Goal: Task Accomplishment & Management: Complete application form

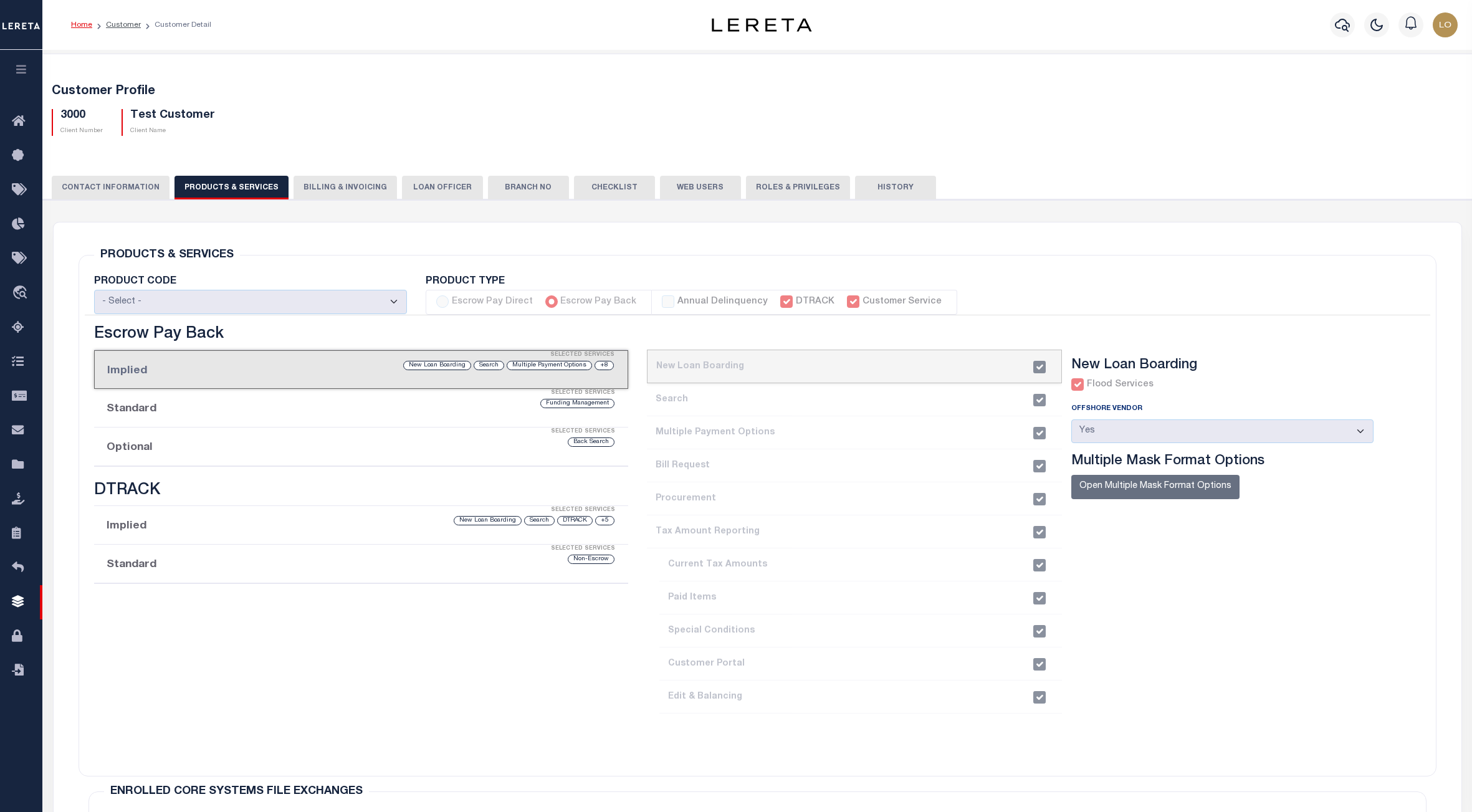
select select
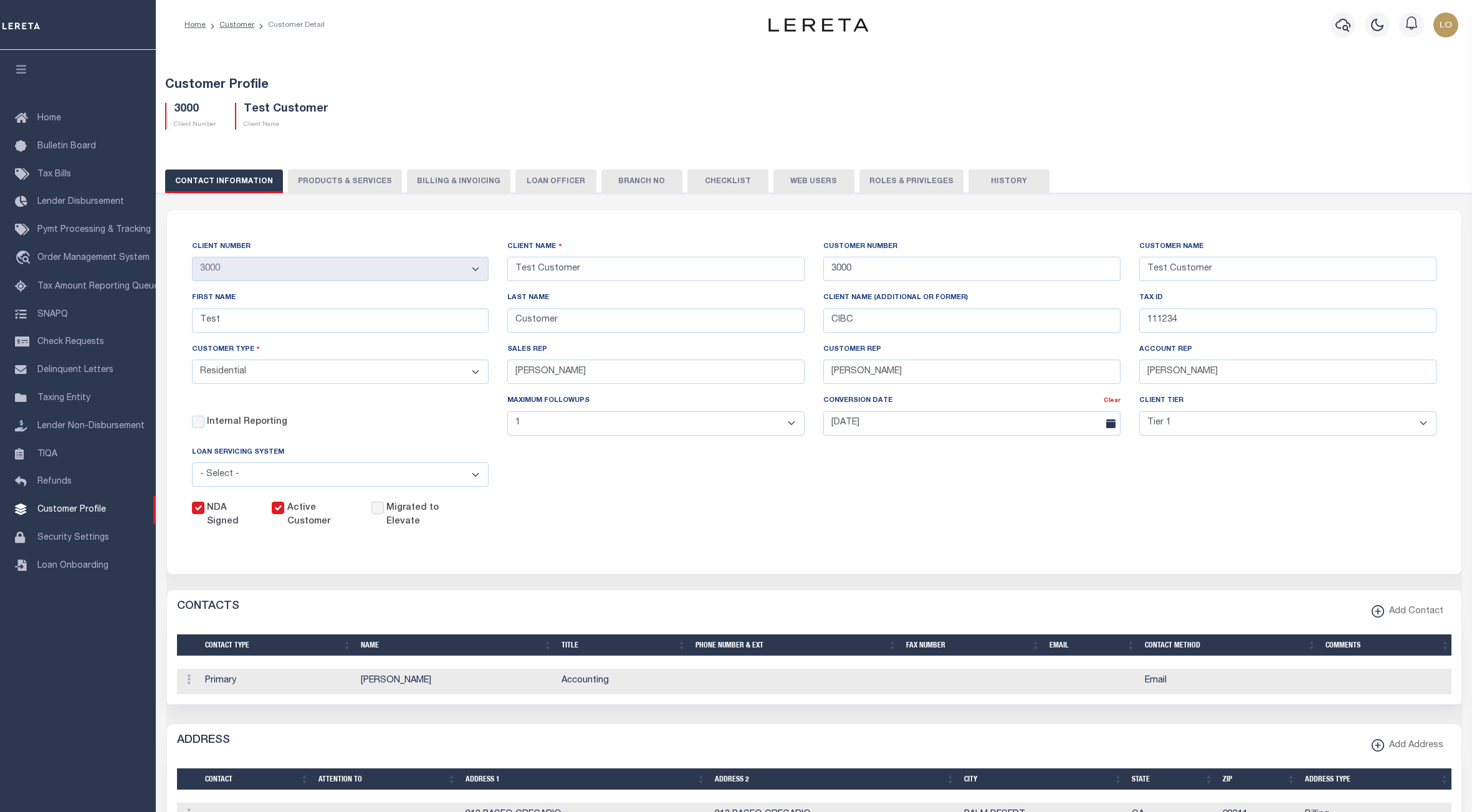
select select "Residential"
select select "1"
select select "Tier 1"
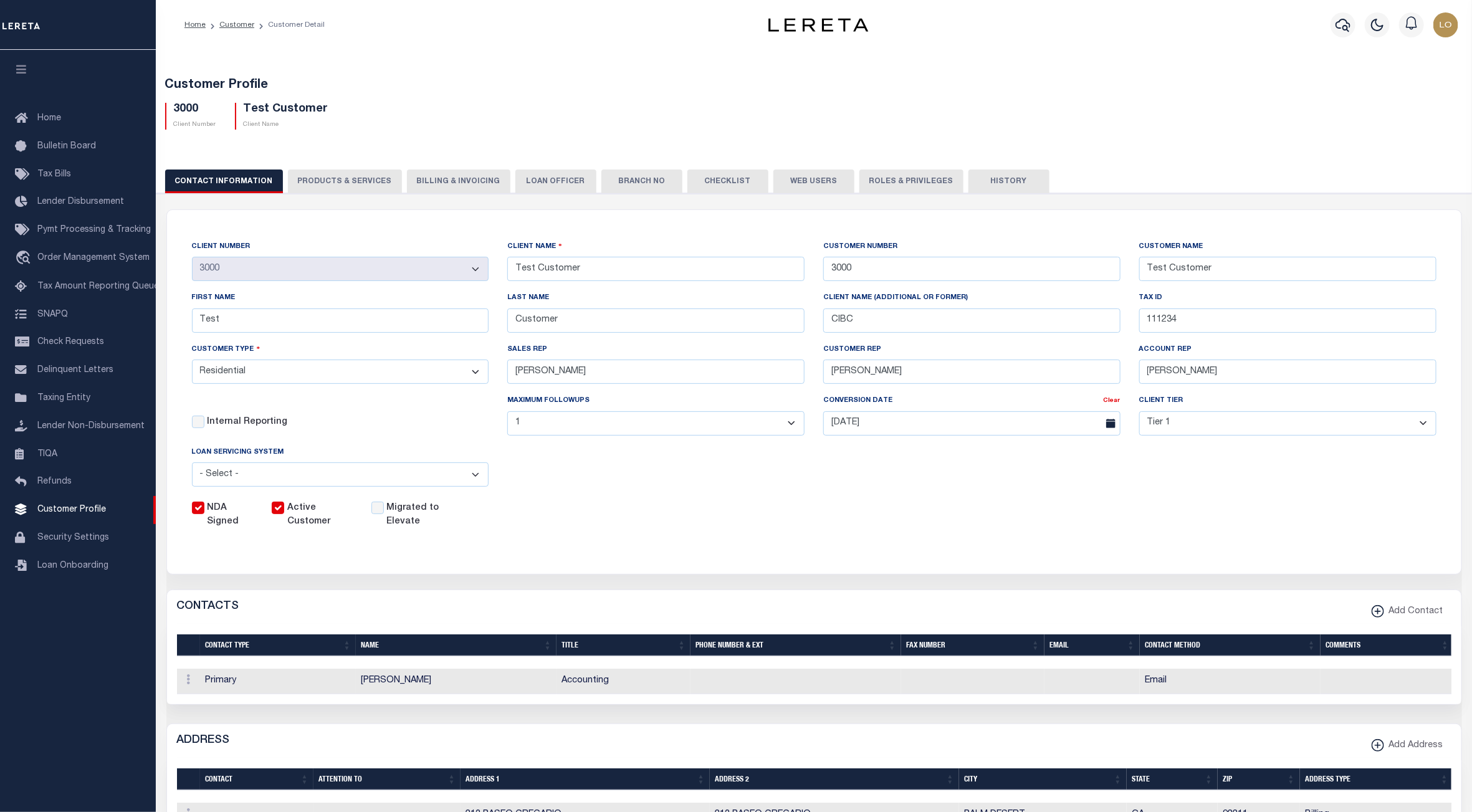
click at [910, 168] on div "CONTACT INFORMATION PRODUCTS & SERVICES PRODUCTS & SERVICES Billing & Invoicing…" at bounding box center [814, 601] width 1328 height 895
click at [909, 178] on button "Roles & Privileges" at bounding box center [911, 181] width 104 height 24
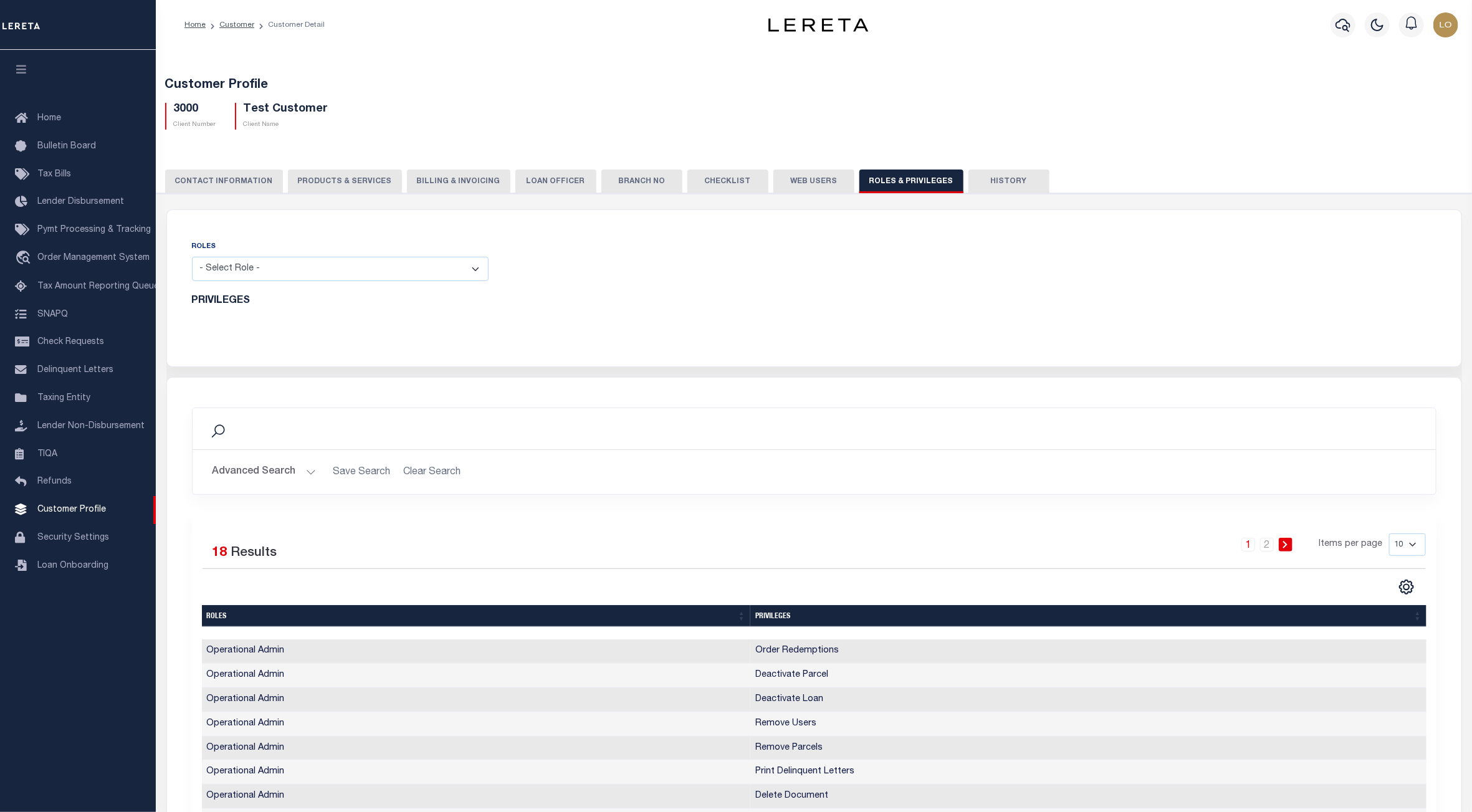
click at [346, 174] on button "PRODUCTS & SERVICES" at bounding box center [345, 181] width 114 height 24
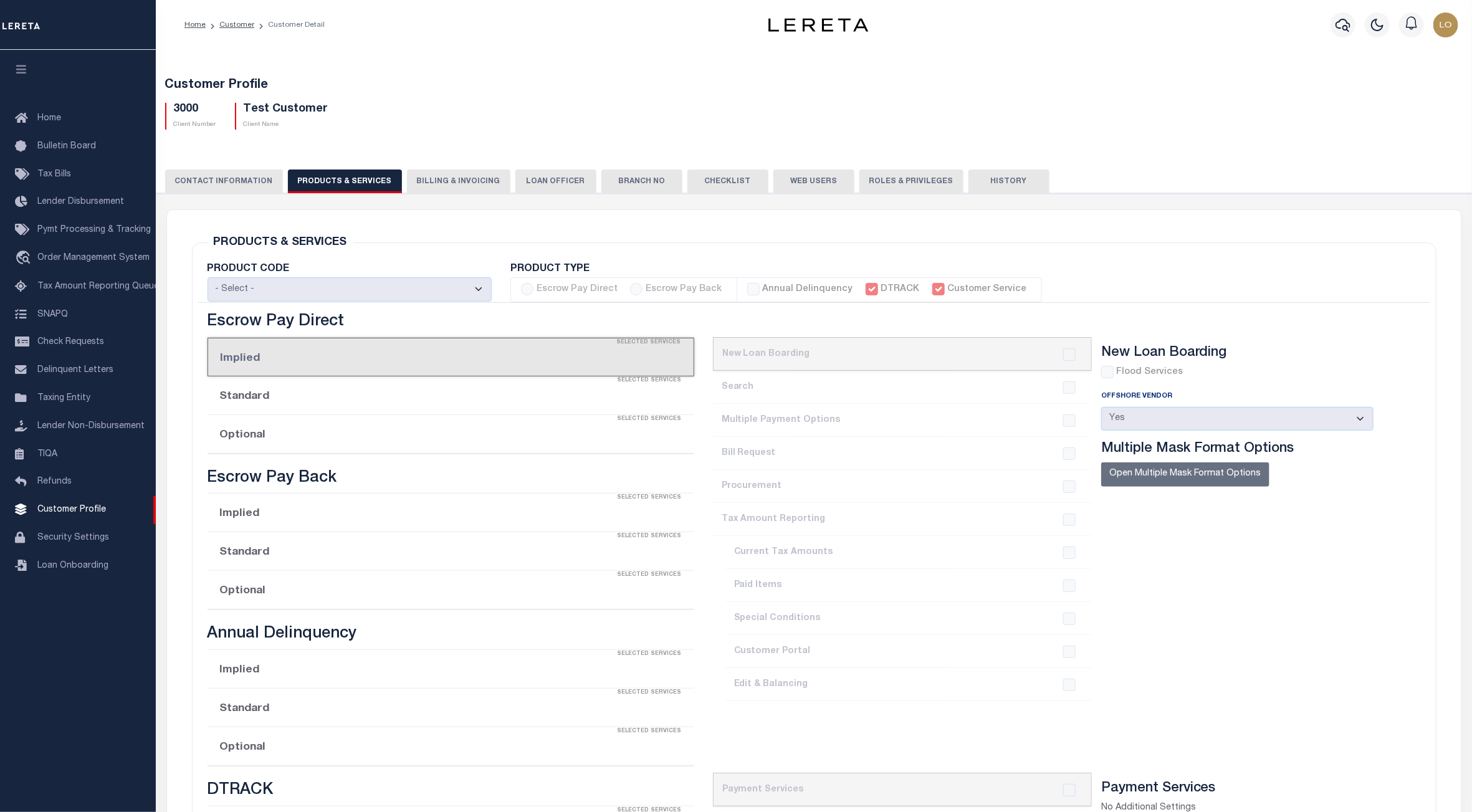
radio input "true"
checkbox input "true"
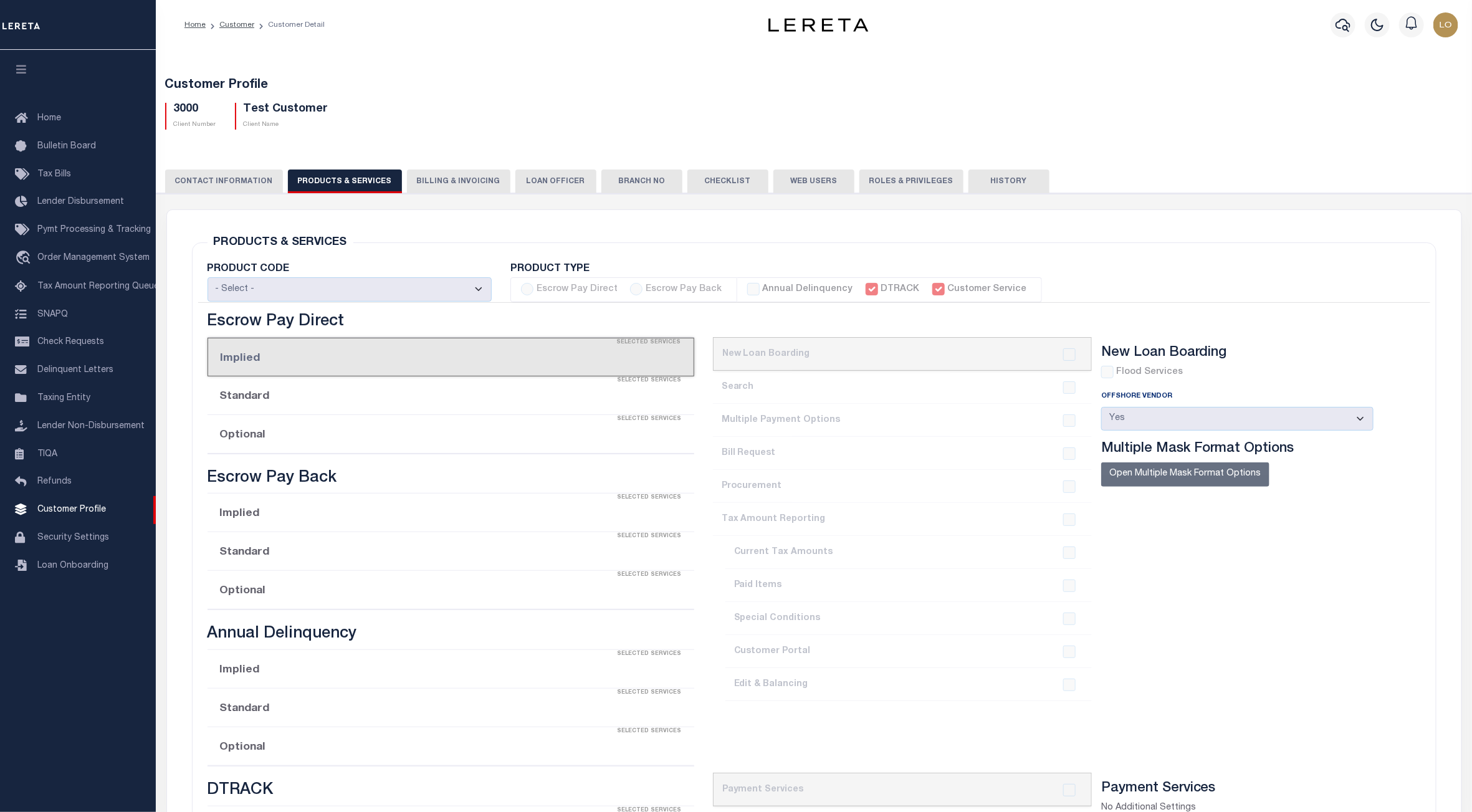
checkbox input "true"
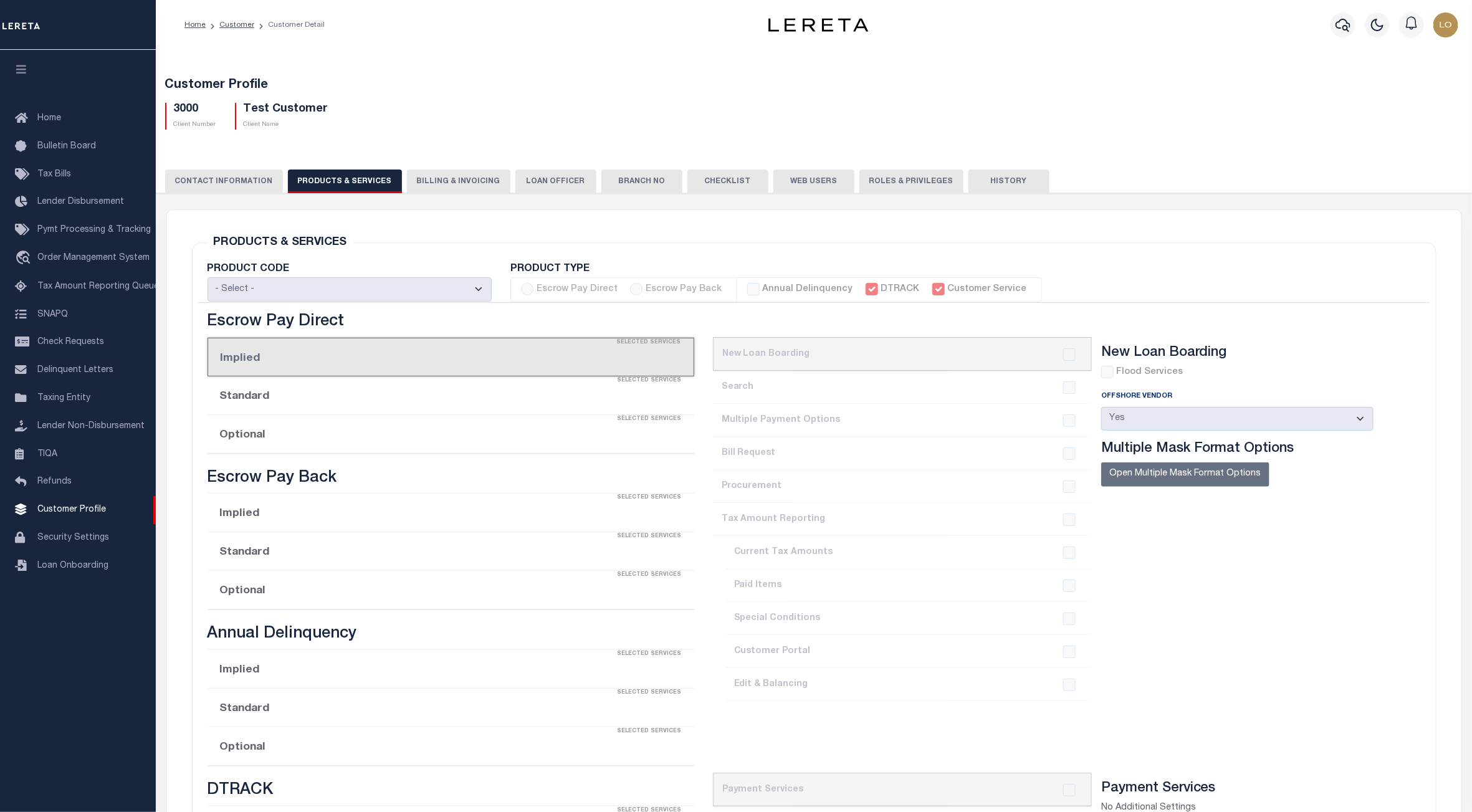
checkbox input "true"
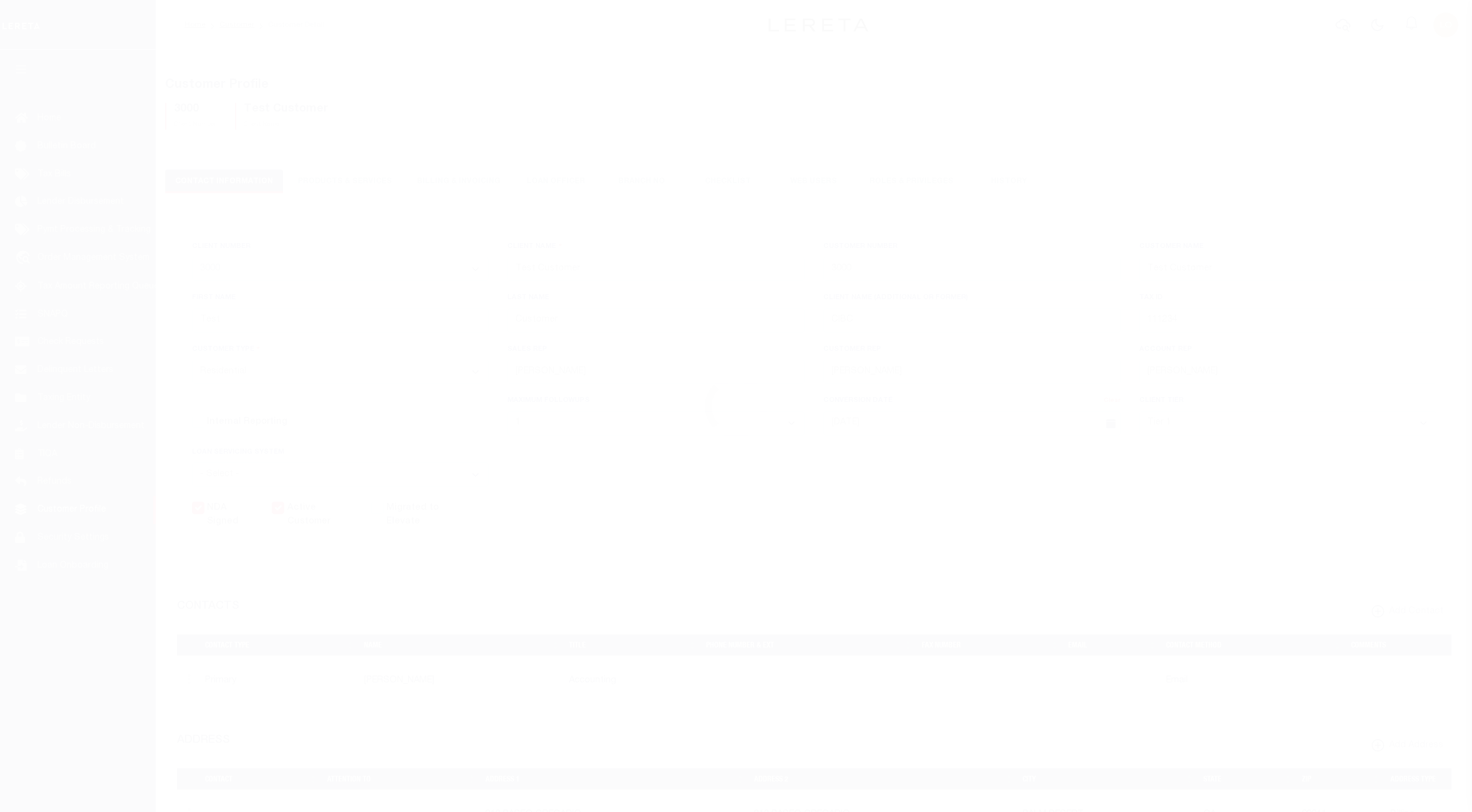
select select "2285"
select select "Residential"
select select "1"
select select "Tier 1"
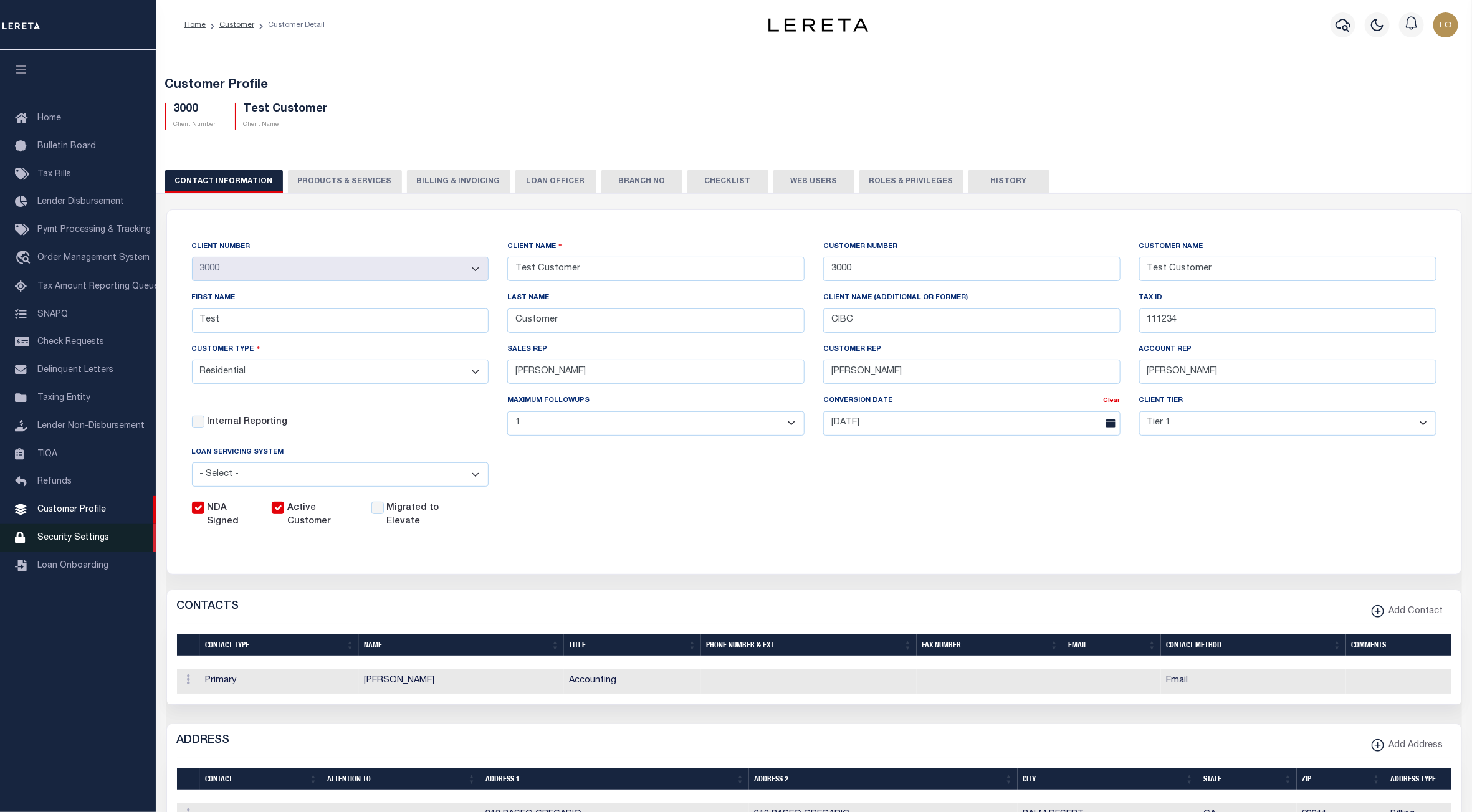
click at [72, 542] on span "Security Settings" at bounding box center [73, 538] width 72 height 9
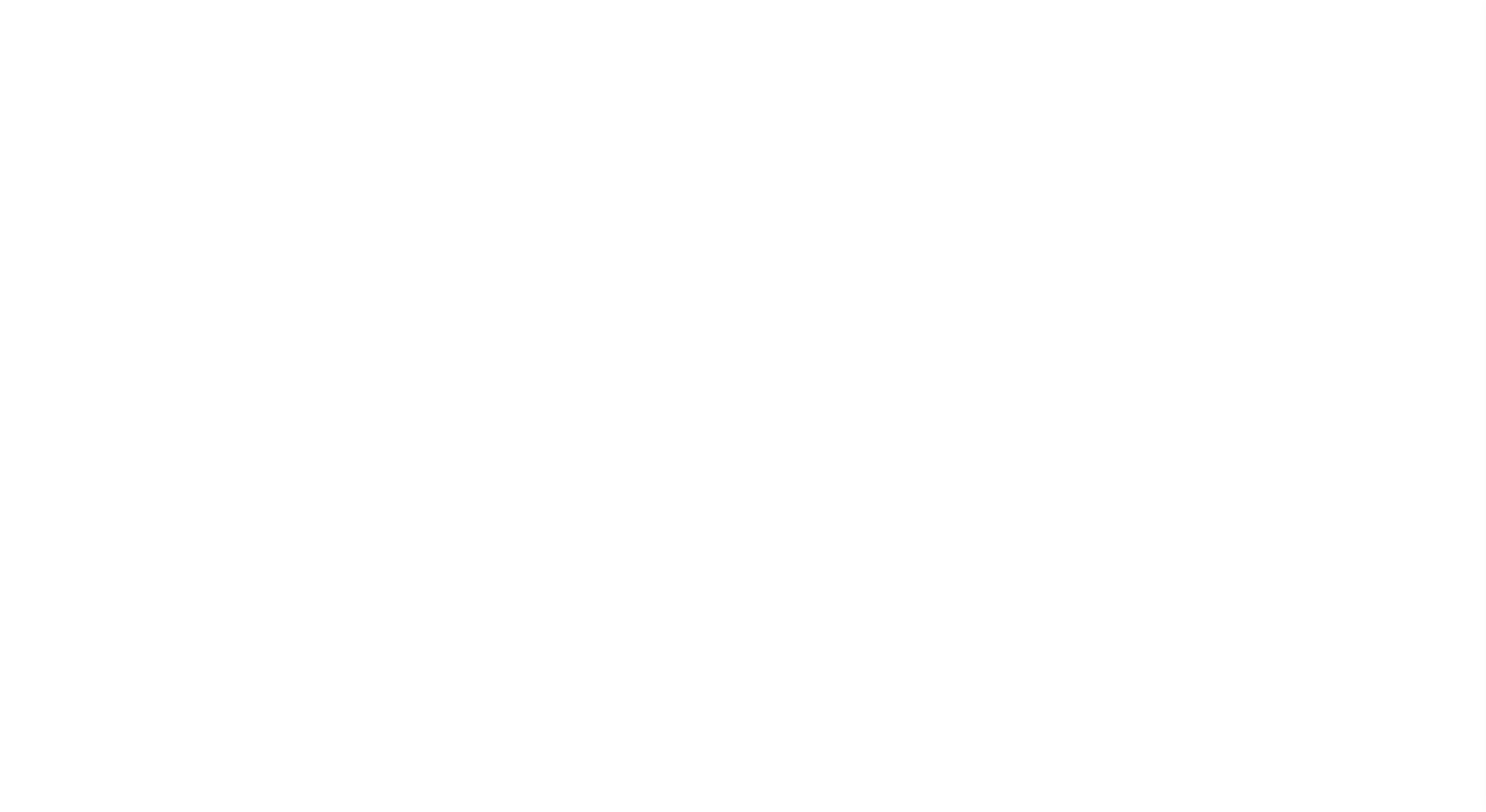
select select "100"
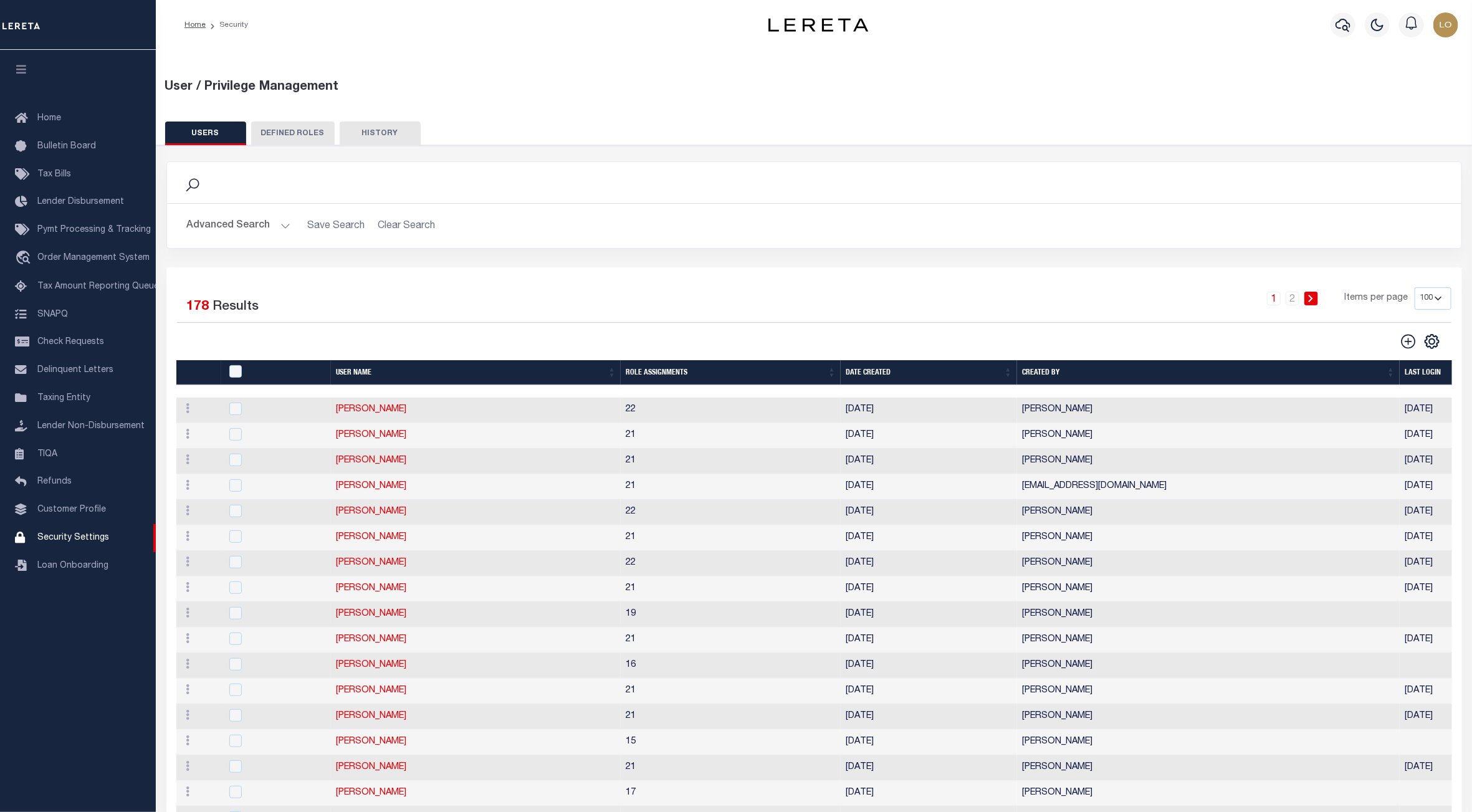
click at [280, 132] on button "DEFINED ROLES" at bounding box center [293, 133] width 83 height 24
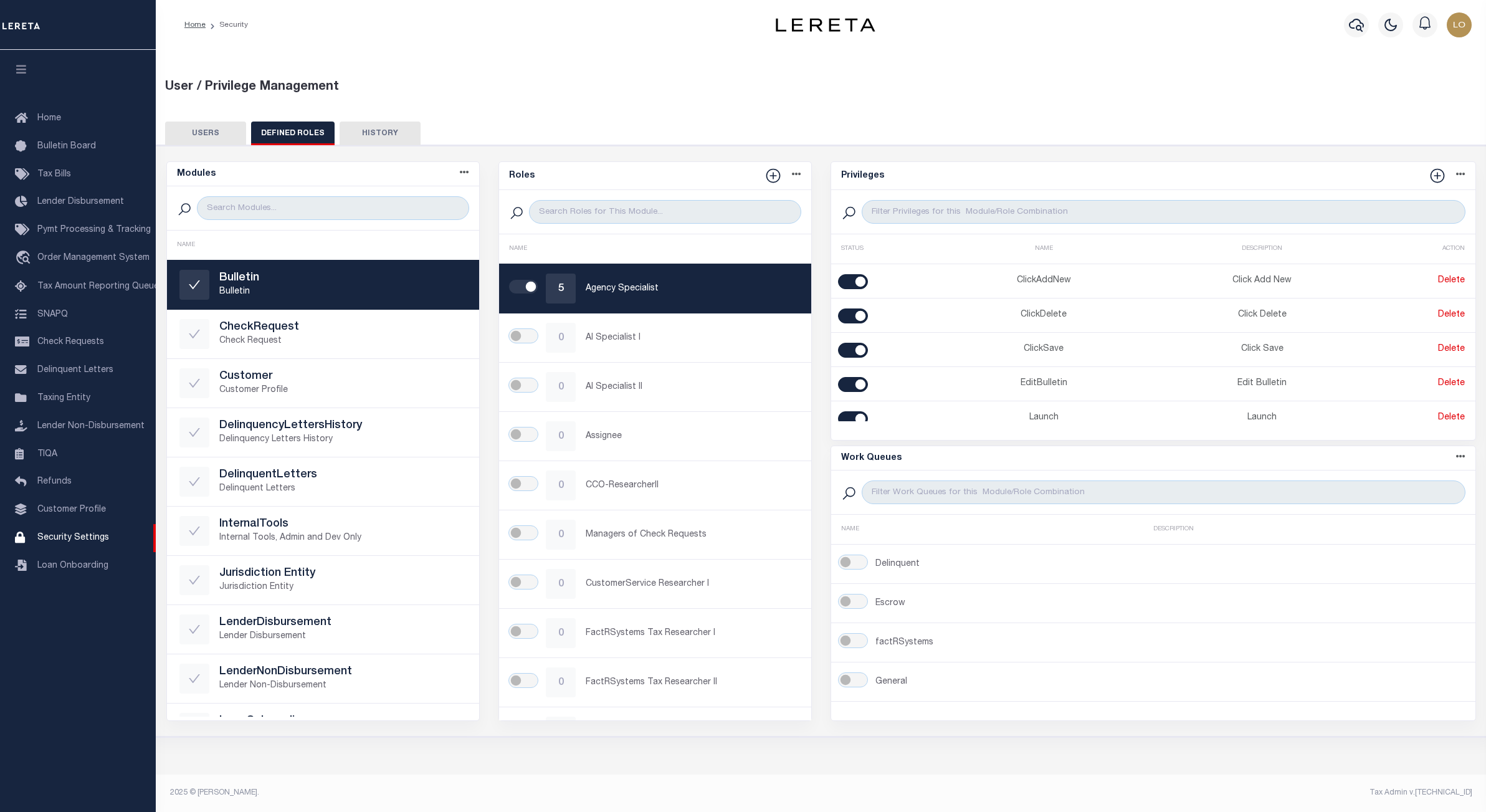
click at [176, 134] on button "USERS" at bounding box center [205, 133] width 81 height 24
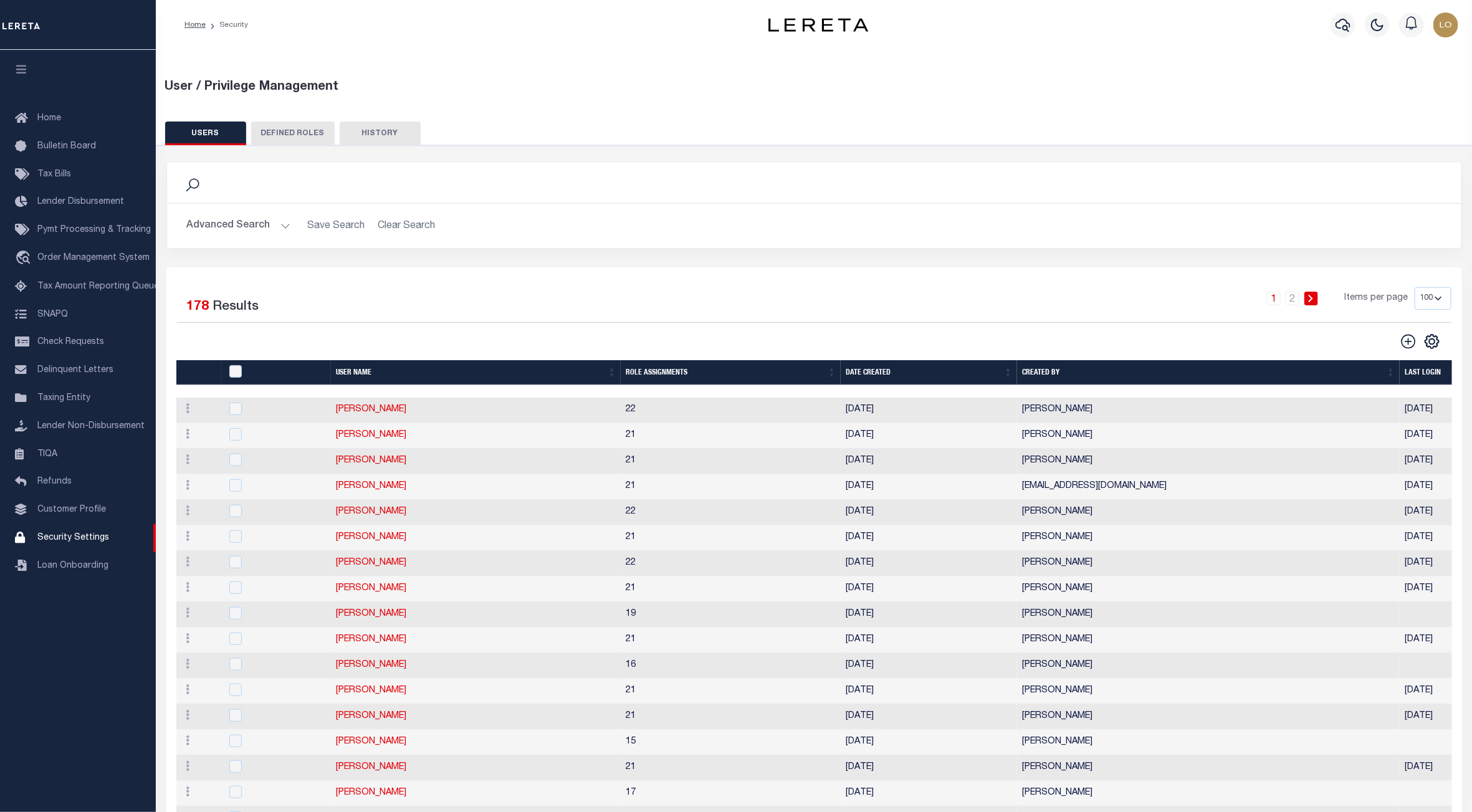
scroll to position [94, 0]
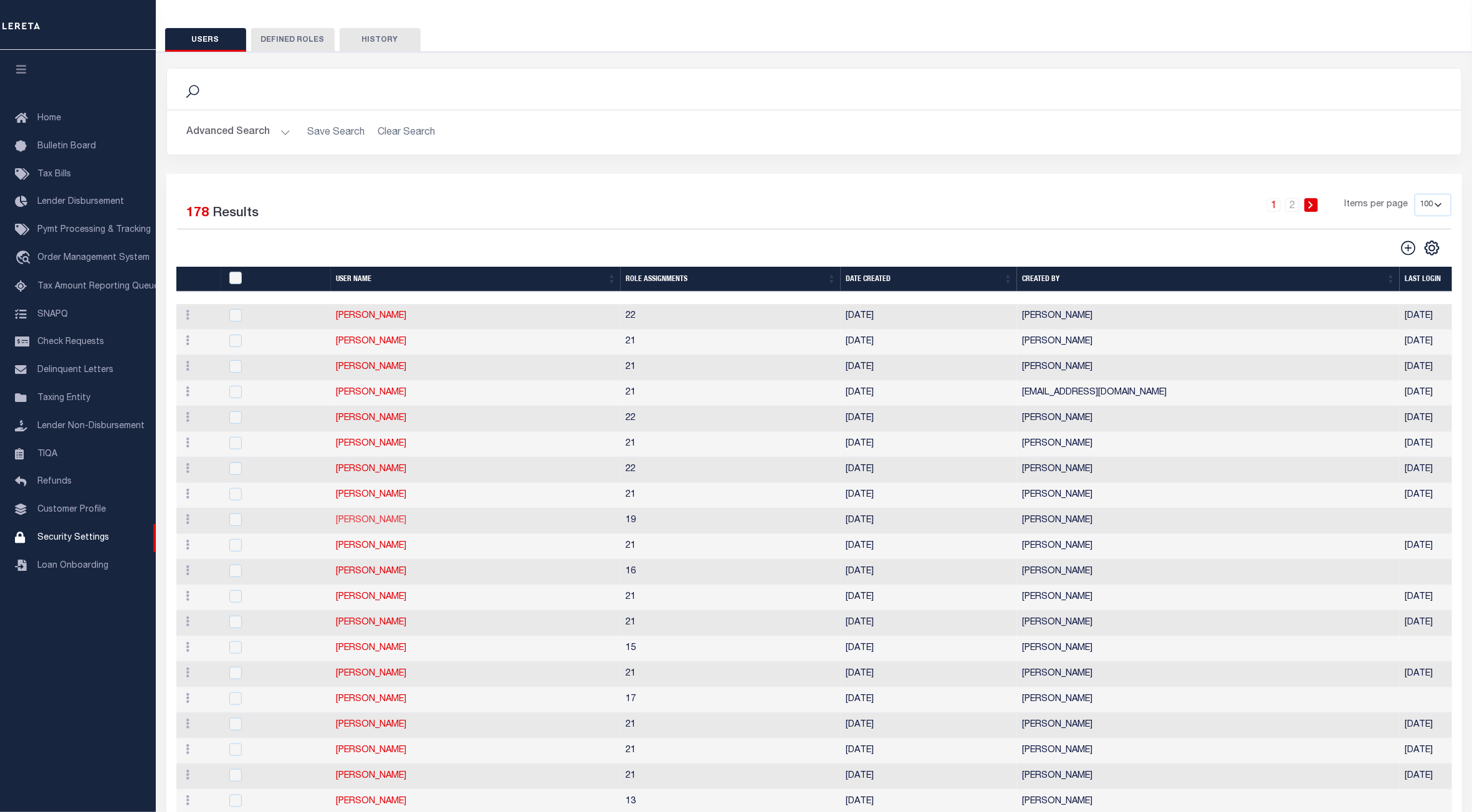
click at [358, 525] on link "[PERSON_NAME]" at bounding box center [371, 521] width 70 height 9
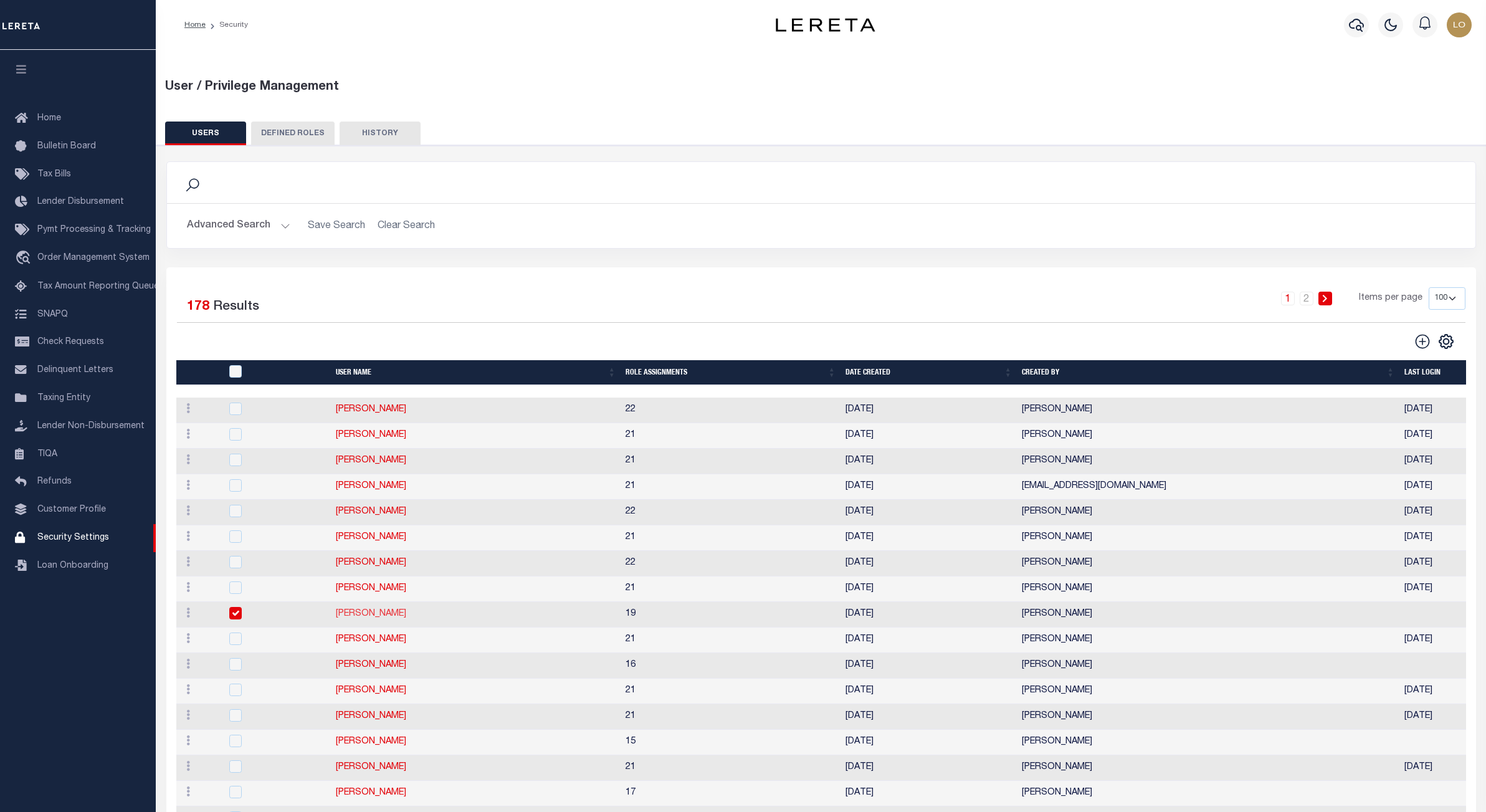
type input "Alfonso"
type input "Lorenzo"
type input "lalfonso-c@lereta.net"
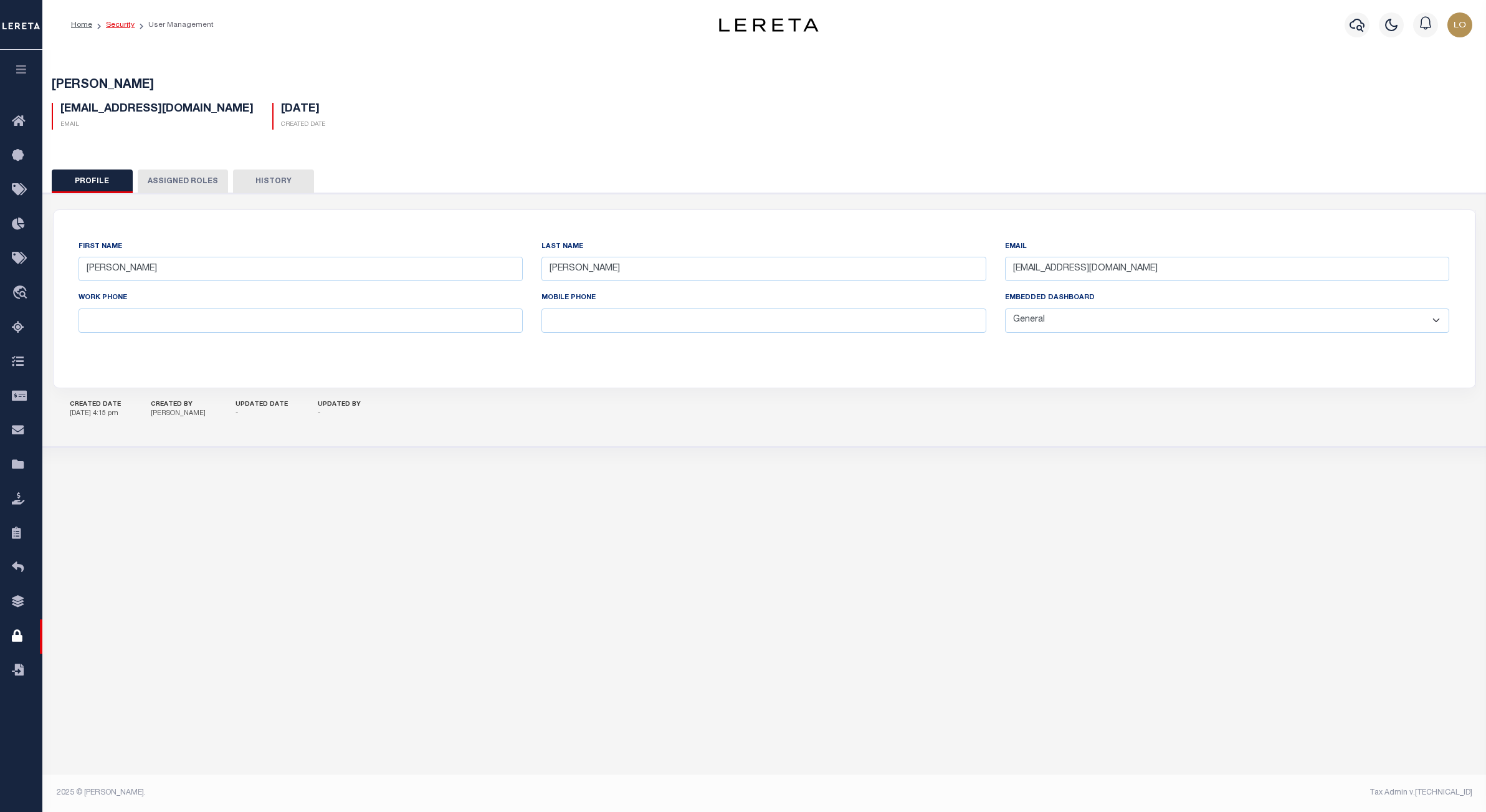
click at [107, 26] on link "Security" at bounding box center [120, 25] width 28 height 8
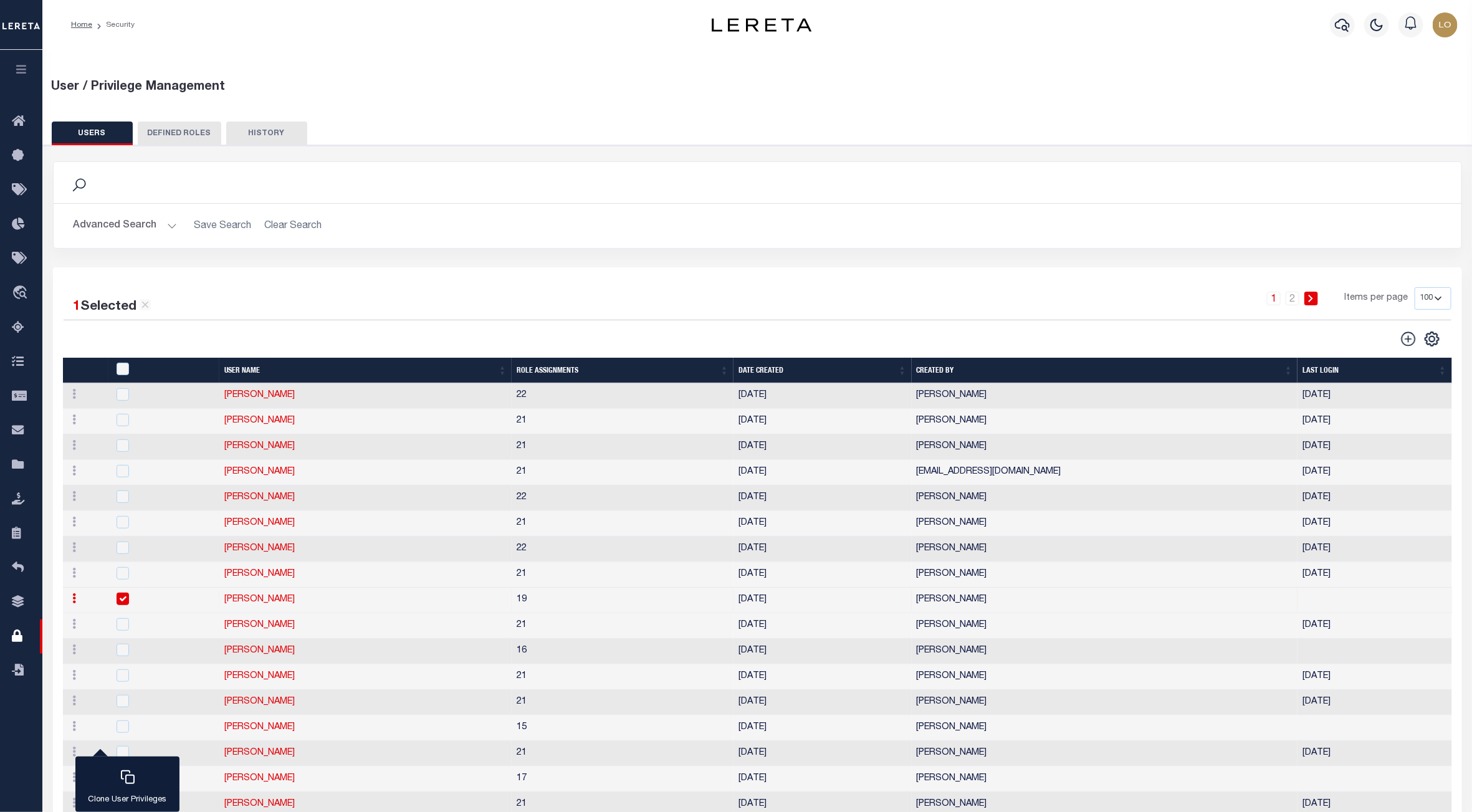
click at [149, 226] on button "Advanced Search" at bounding box center [125, 226] width 103 height 25
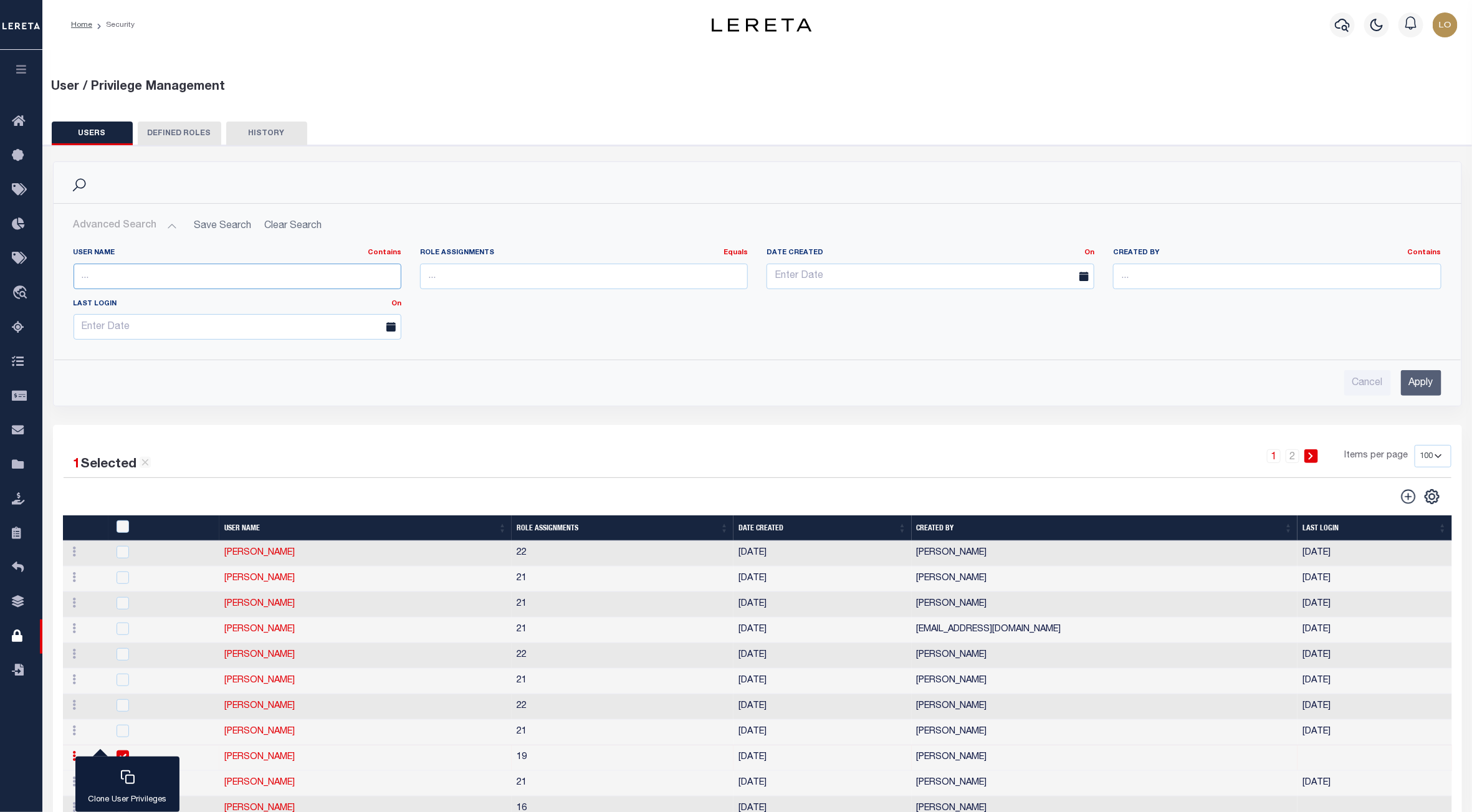
click at [195, 273] on input "text" at bounding box center [237, 276] width 328 height 26
type input "alfonso"
click at [1427, 391] on input "Apply" at bounding box center [1421, 383] width 41 height 26
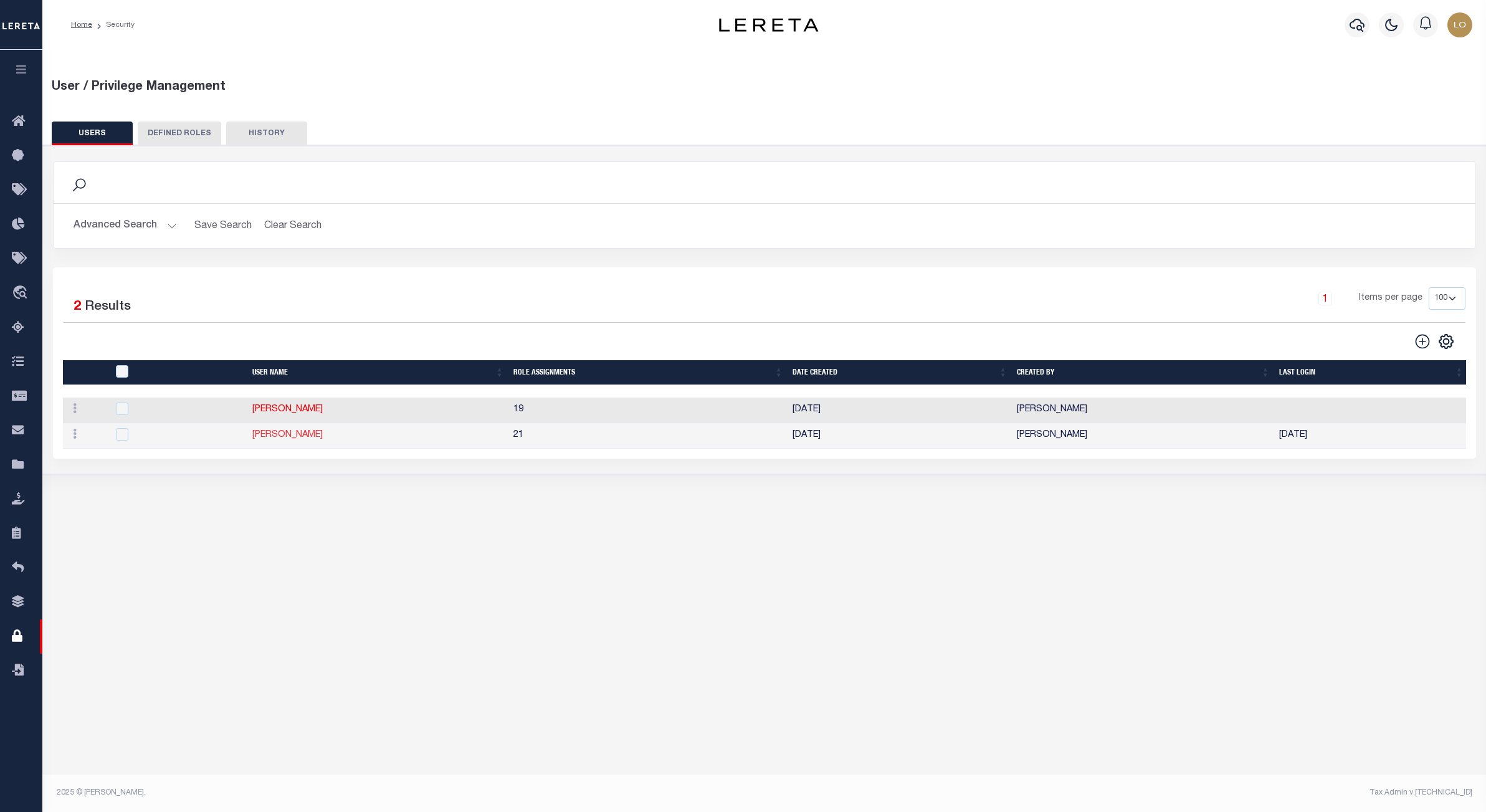
click at [290, 439] on link "[PERSON_NAME]" at bounding box center [288, 435] width 70 height 9
type input "Lorenzo"
type input "Alfonso"
type input "Lorenzo.Alfonso@accumatch.com"
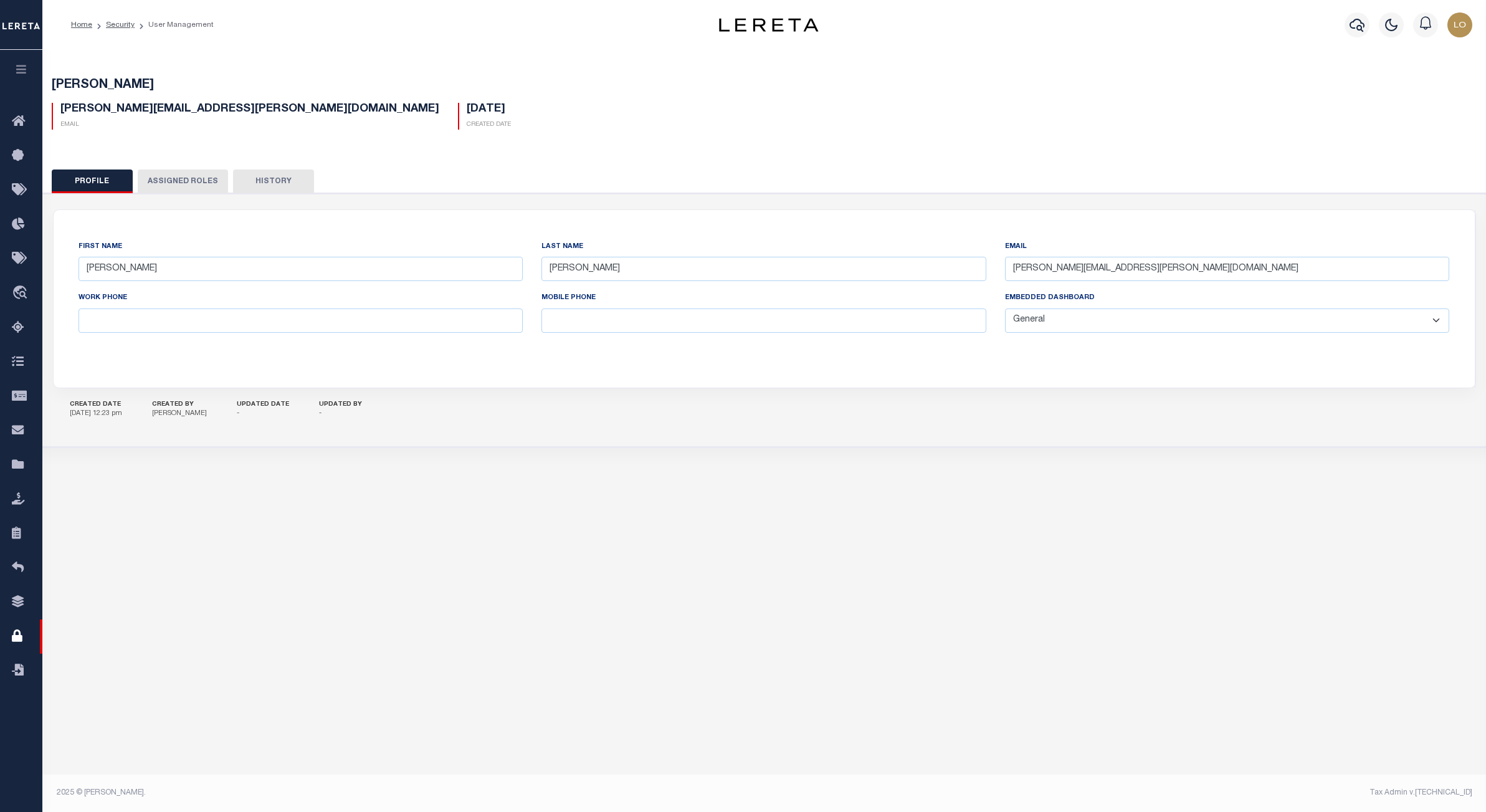
click at [167, 178] on button "Assigned Roles" at bounding box center [183, 181] width 90 height 24
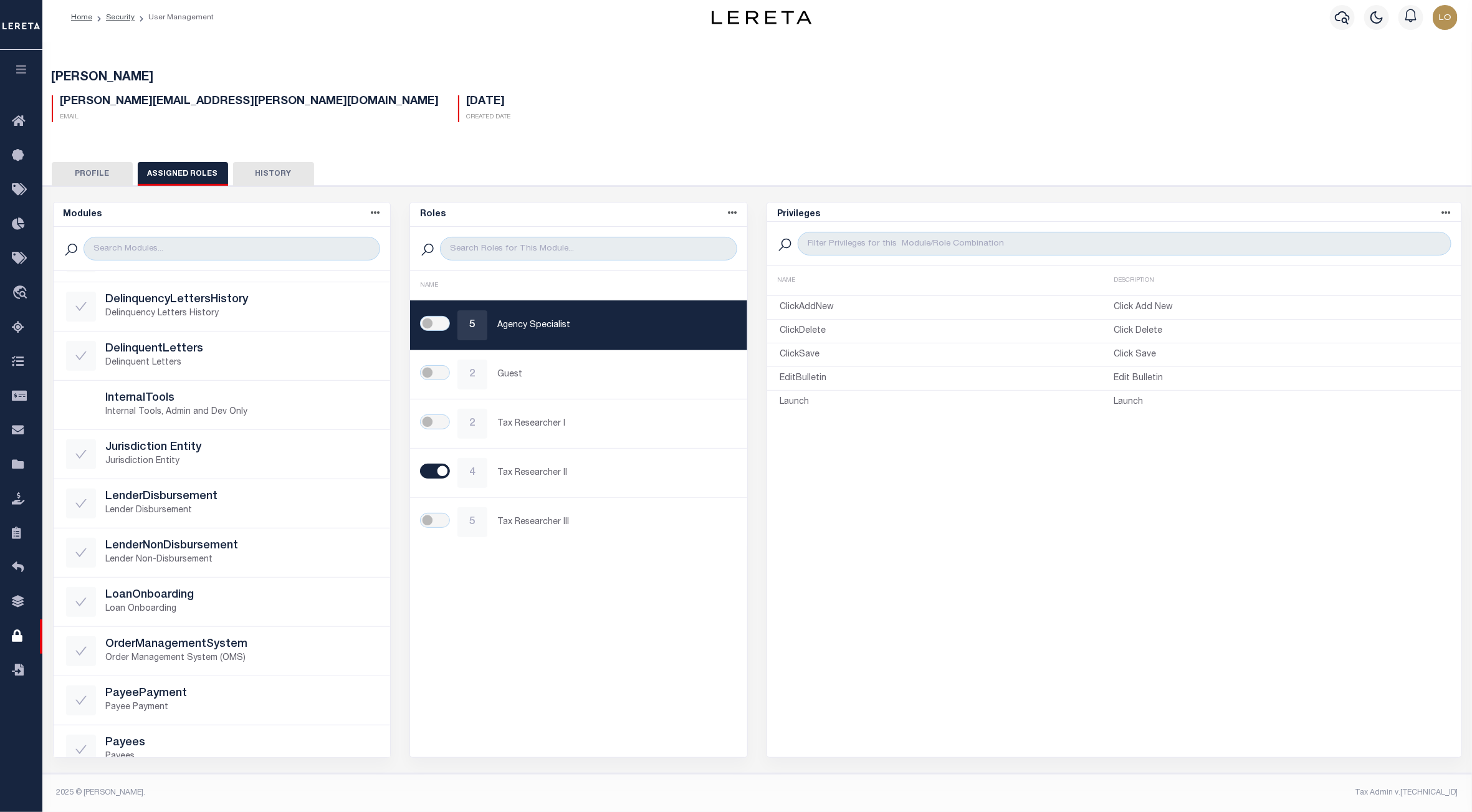
scroll to position [73, 0]
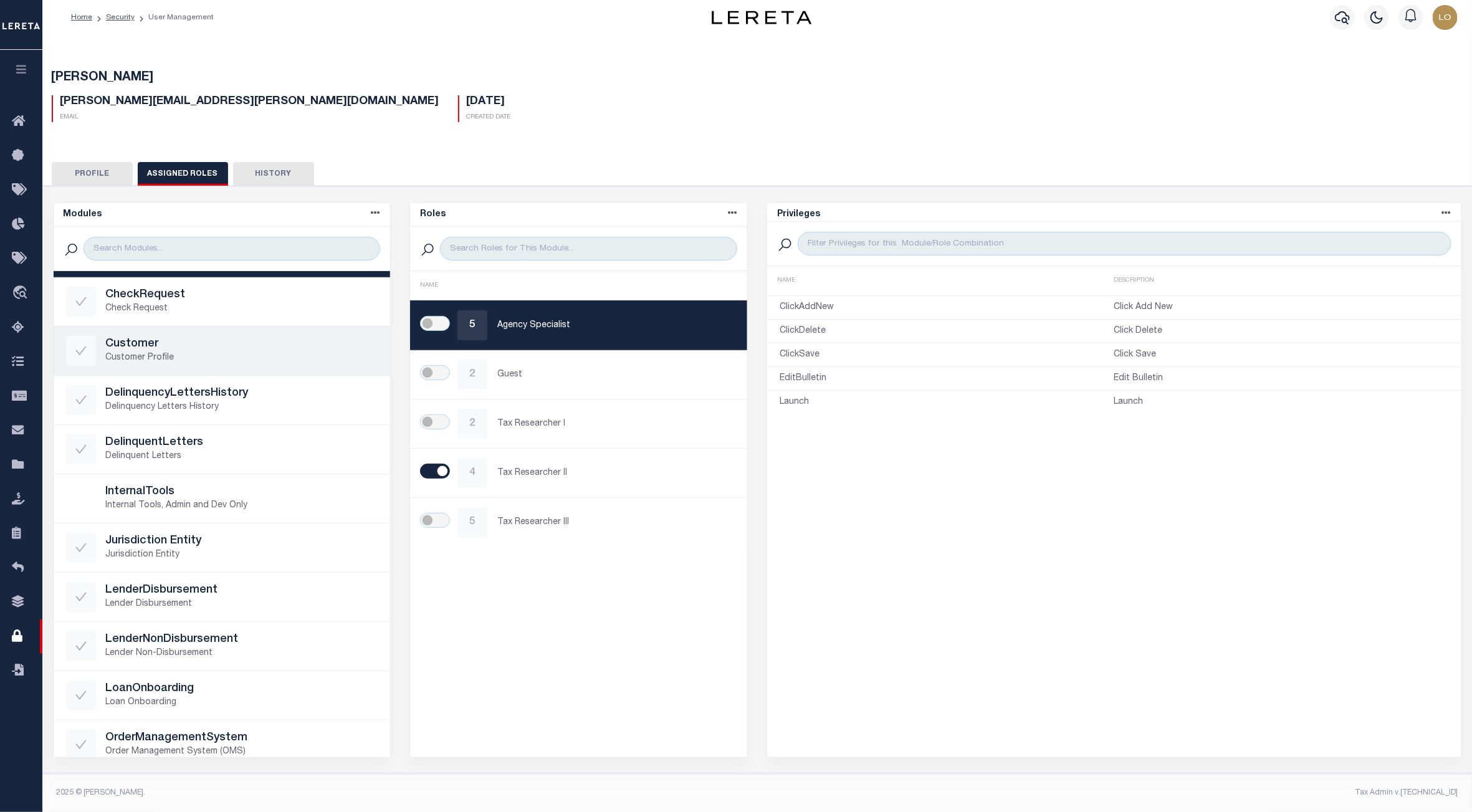
click at [185, 331] on link "Customer Customer Profile" at bounding box center [222, 350] width 337 height 48
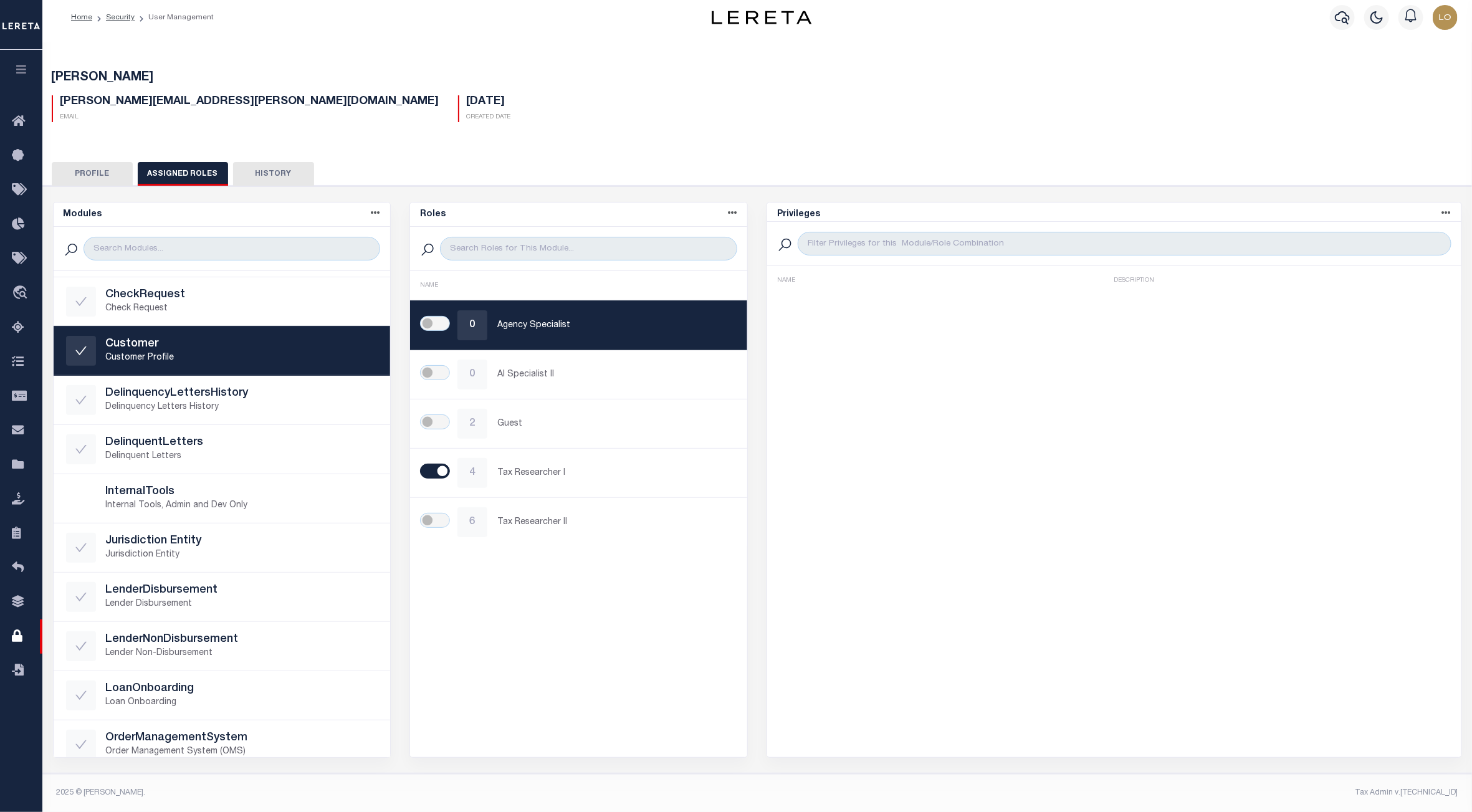
click at [291, 341] on h5 "Customer" at bounding box center [242, 344] width 273 height 14
click at [440, 524] on input "checkbox" at bounding box center [435, 520] width 30 height 15
checkbox input "true"
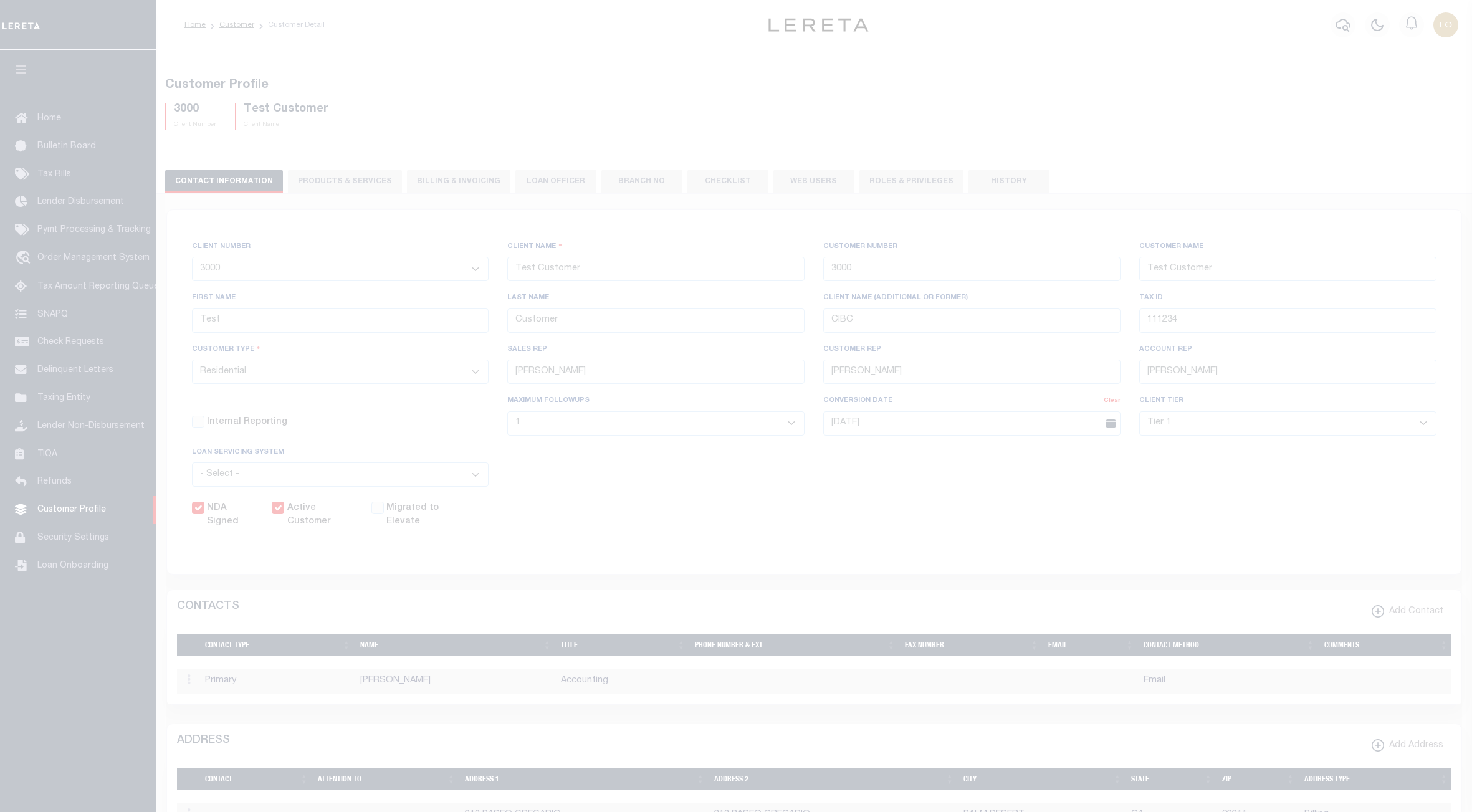
select select "Residential"
select select "1"
select select "Tier 1"
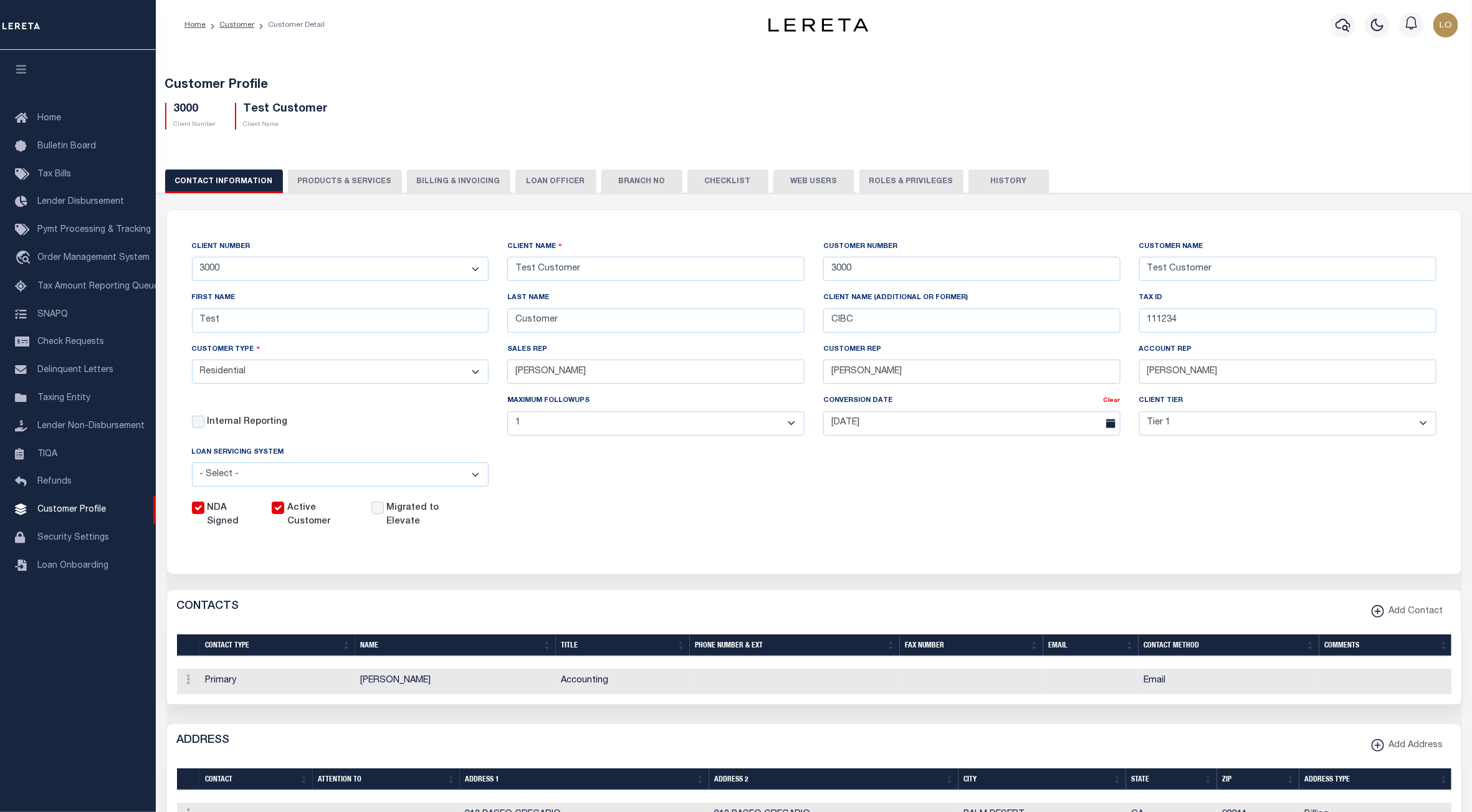
click at [346, 176] on button "PRODUCTS & SERVICES" at bounding box center [345, 181] width 114 height 24
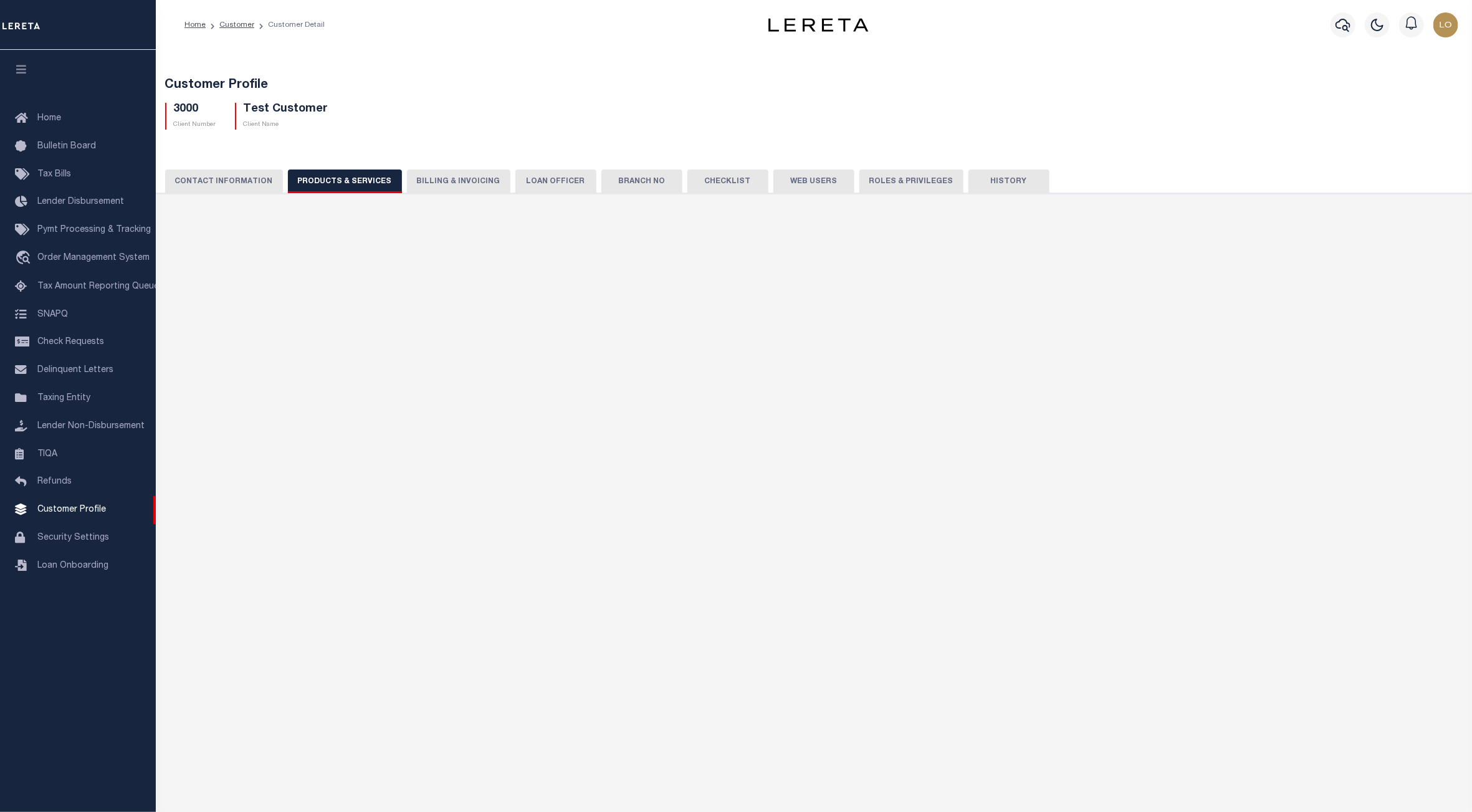
radio input "true"
checkbox input "true"
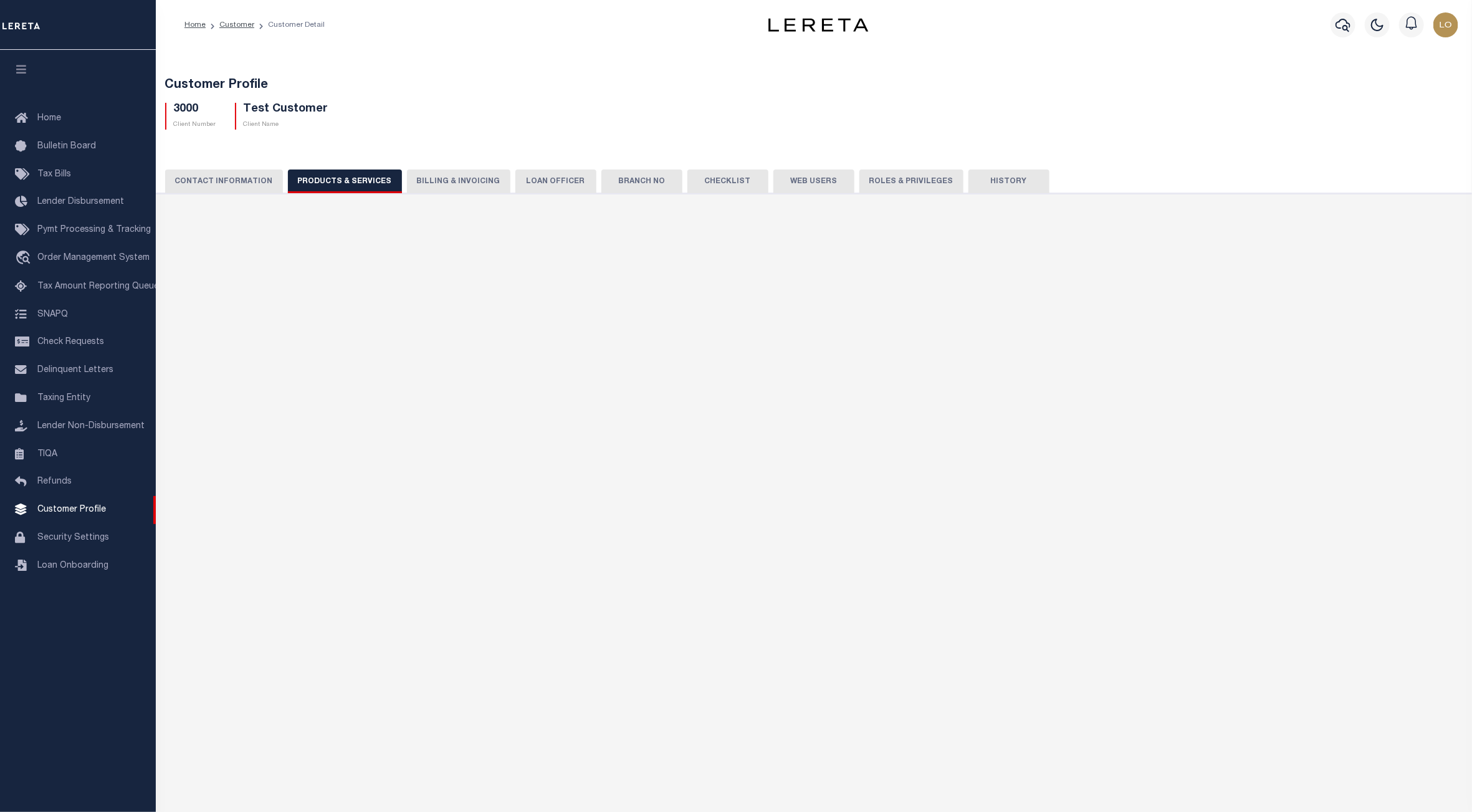
checkbox input "true"
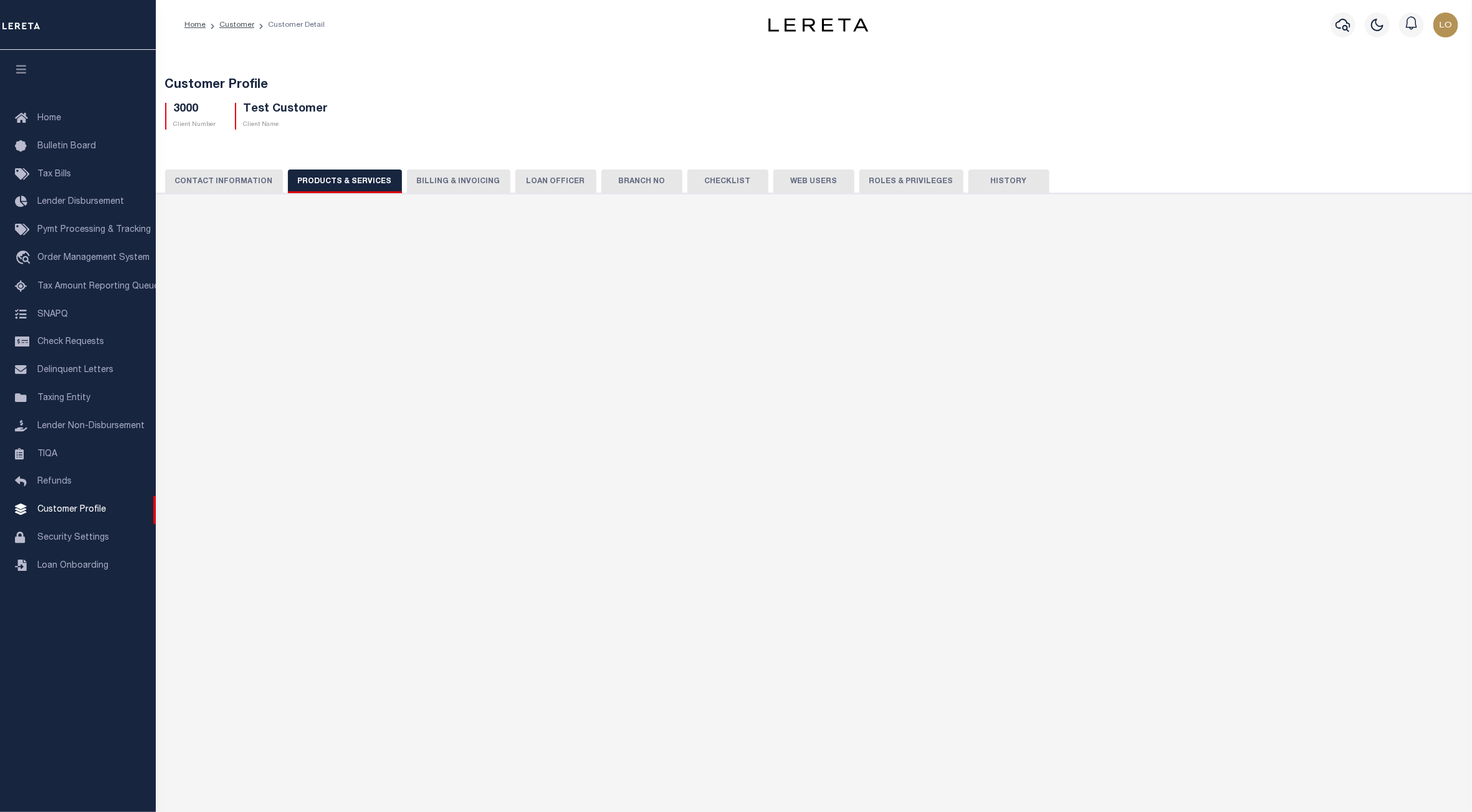
checkbox input "true"
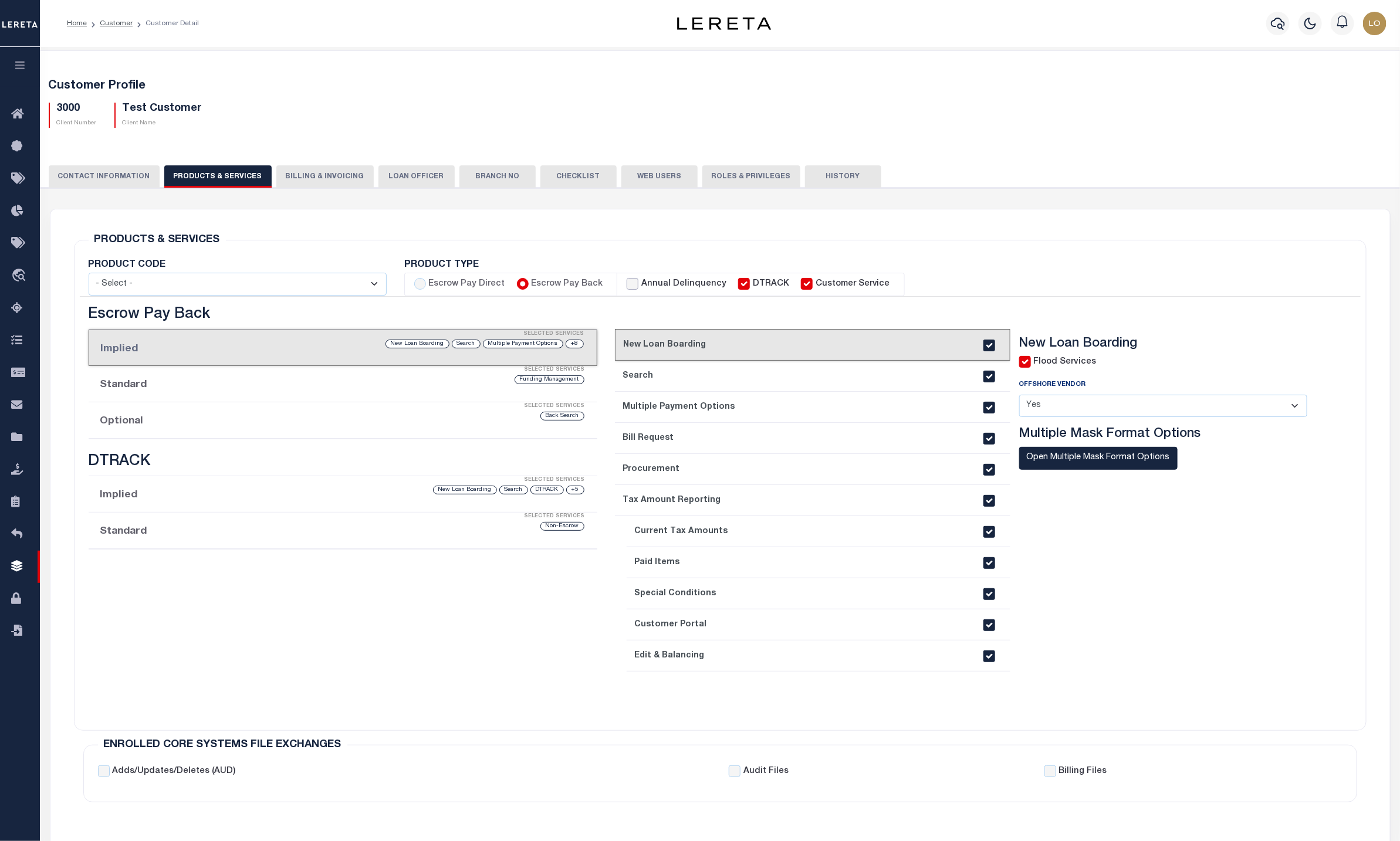
click at [627, 280] on input "Annual Delinquency" at bounding box center [632, 283] width 12 height 12
checkbox input "true"
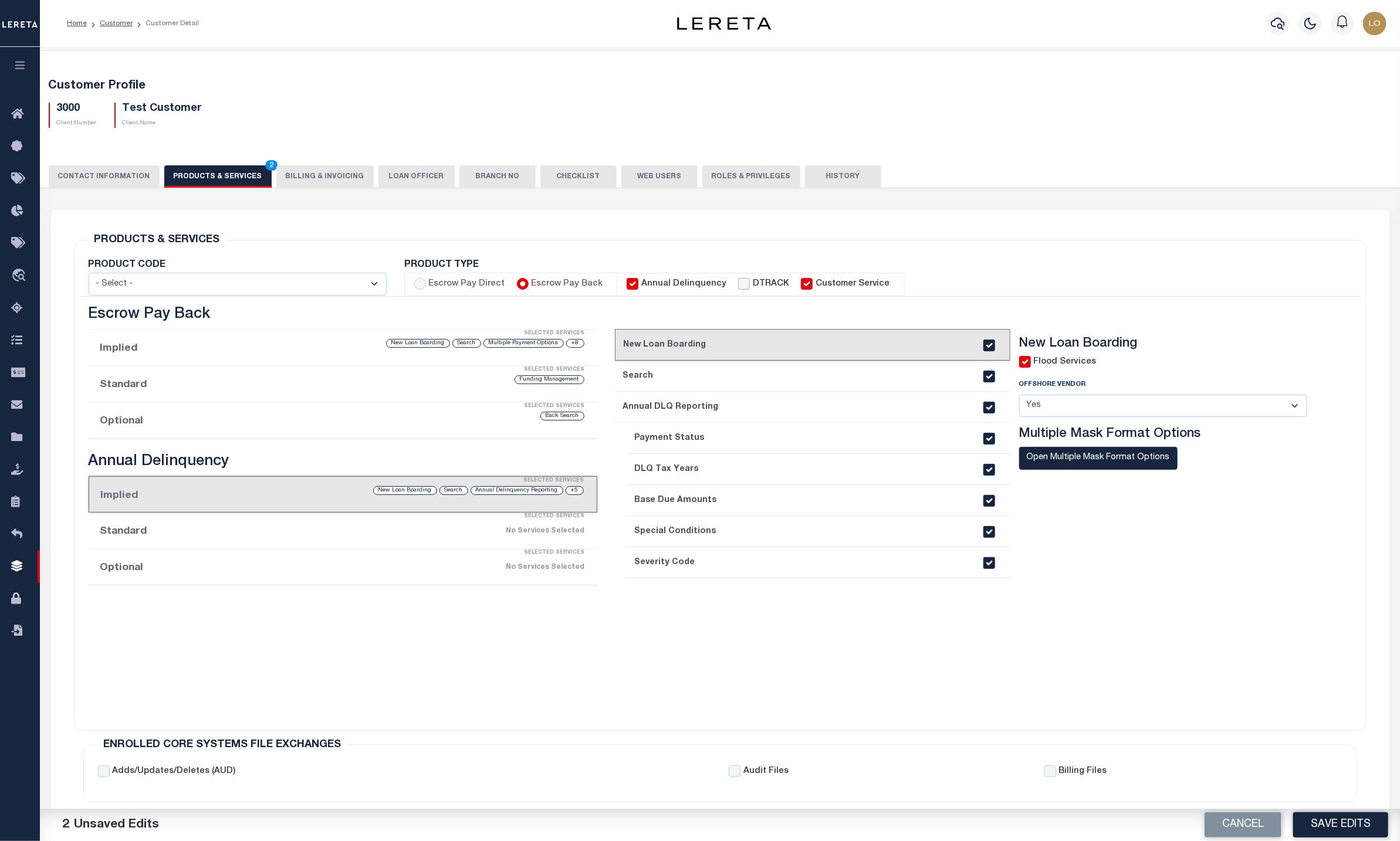
click at [738, 284] on input "DTRACK" at bounding box center [744, 283] width 12 height 12
checkbox input "true"
checkbox input "false"
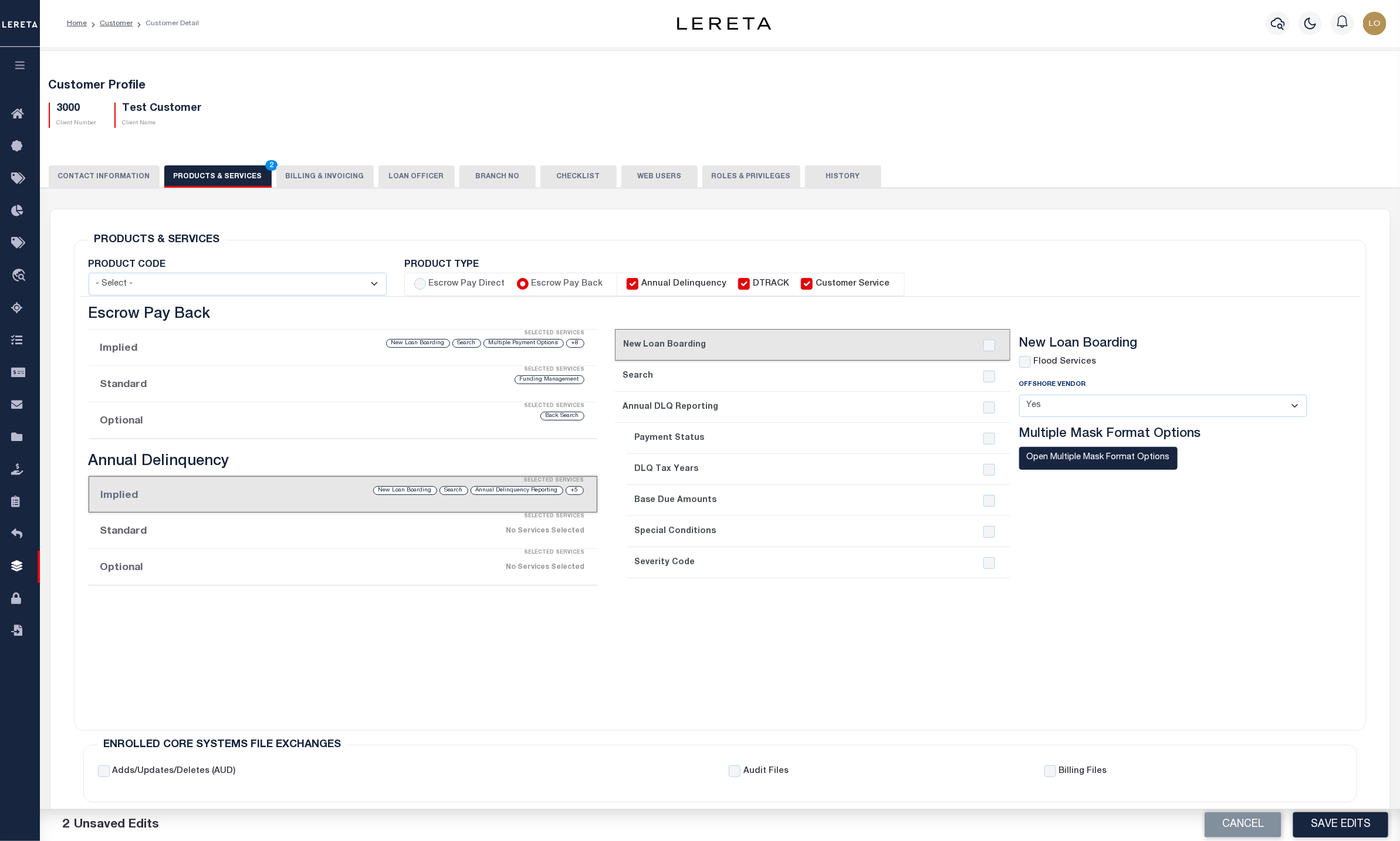
checkbox input "false"
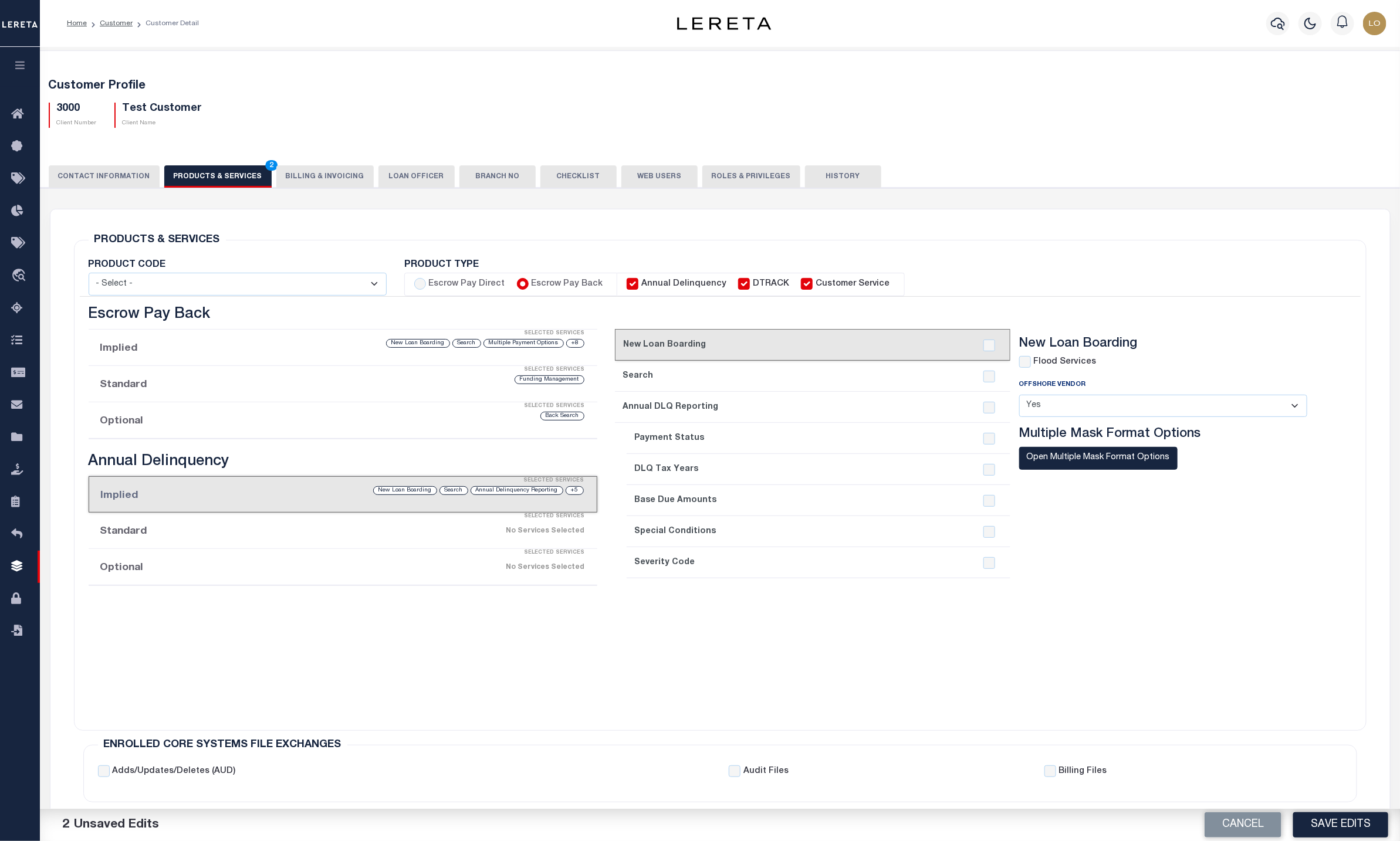
checkbox input "false"
checkbox input "true"
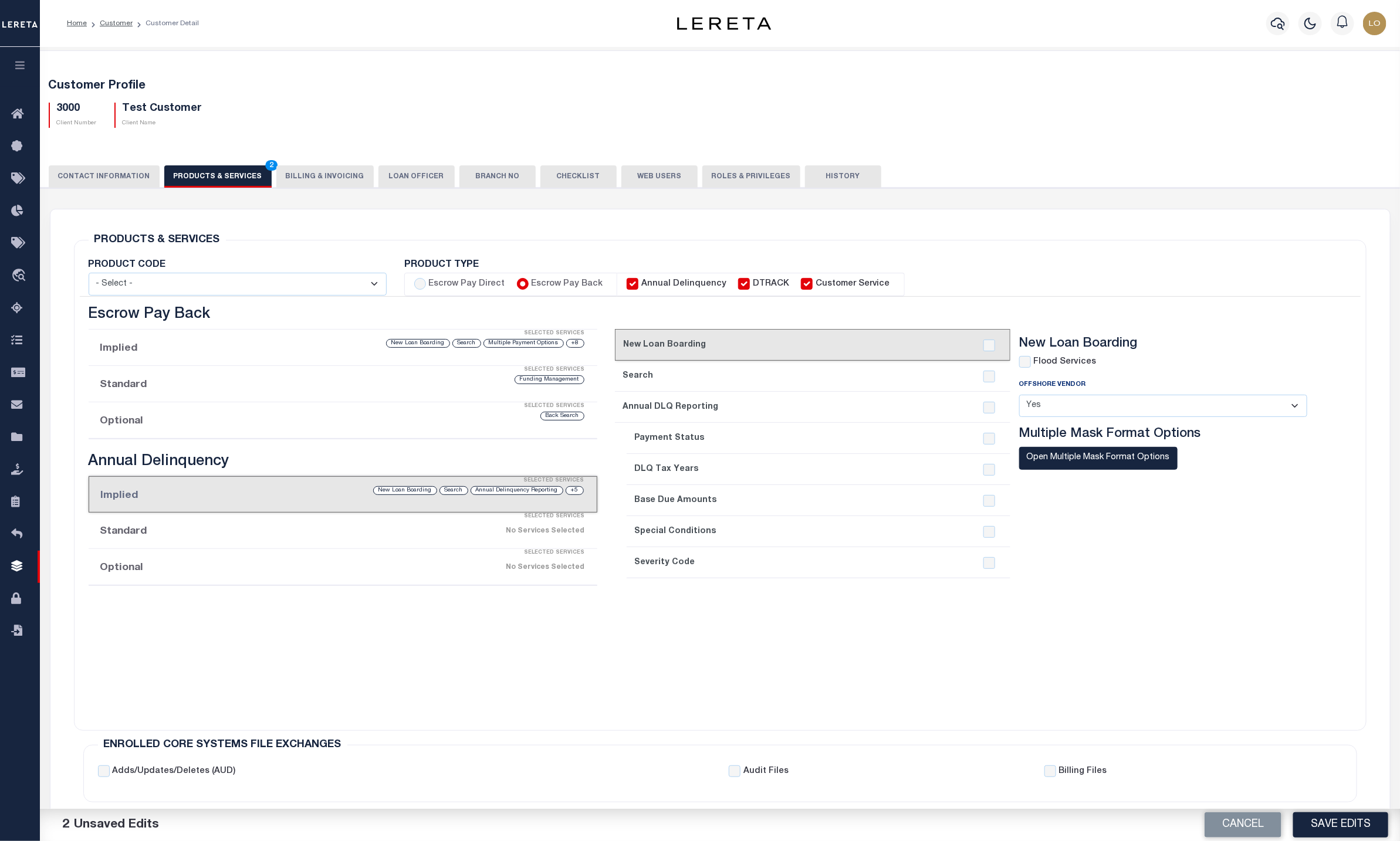
checkbox input "true"
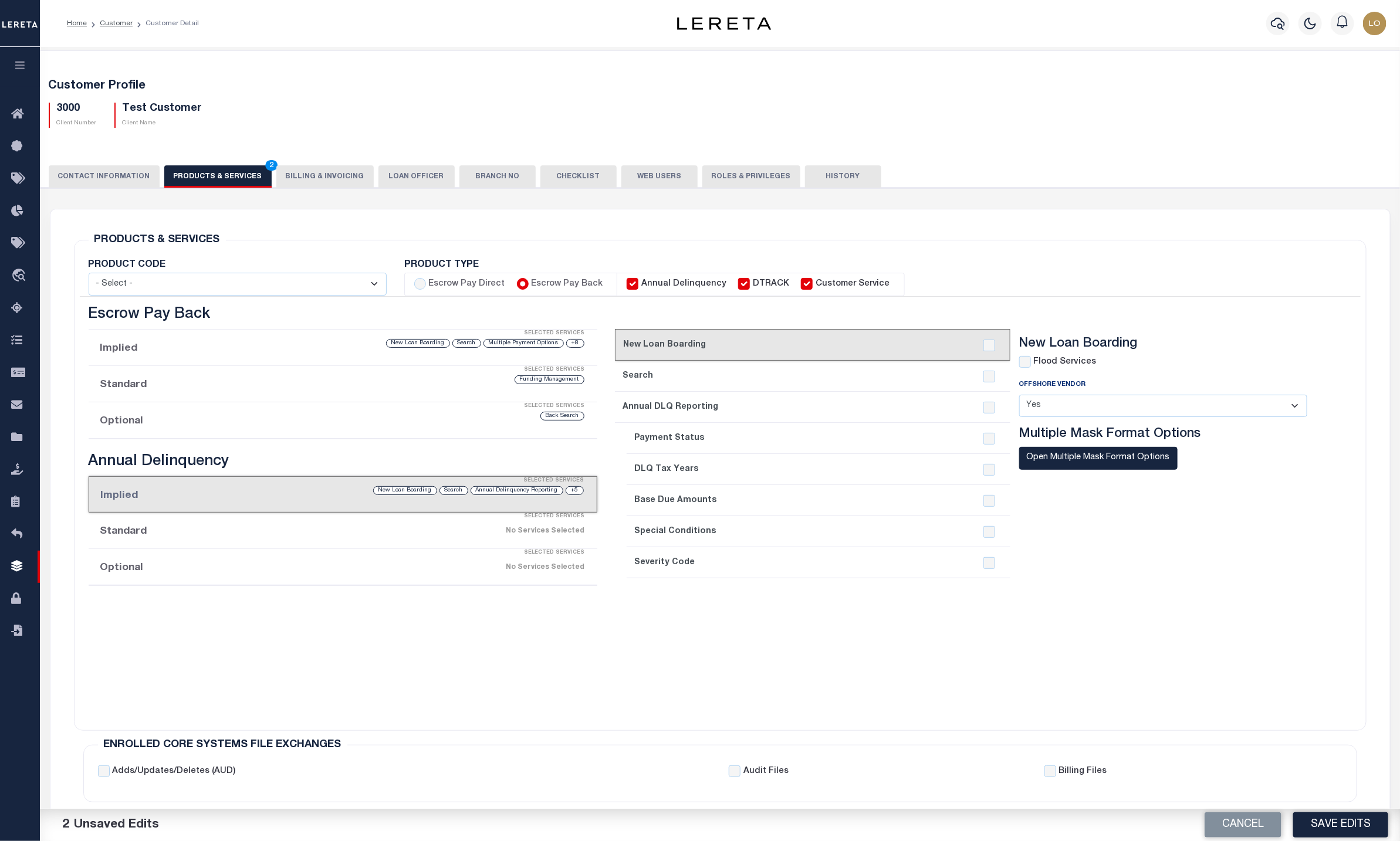
checkbox input "true"
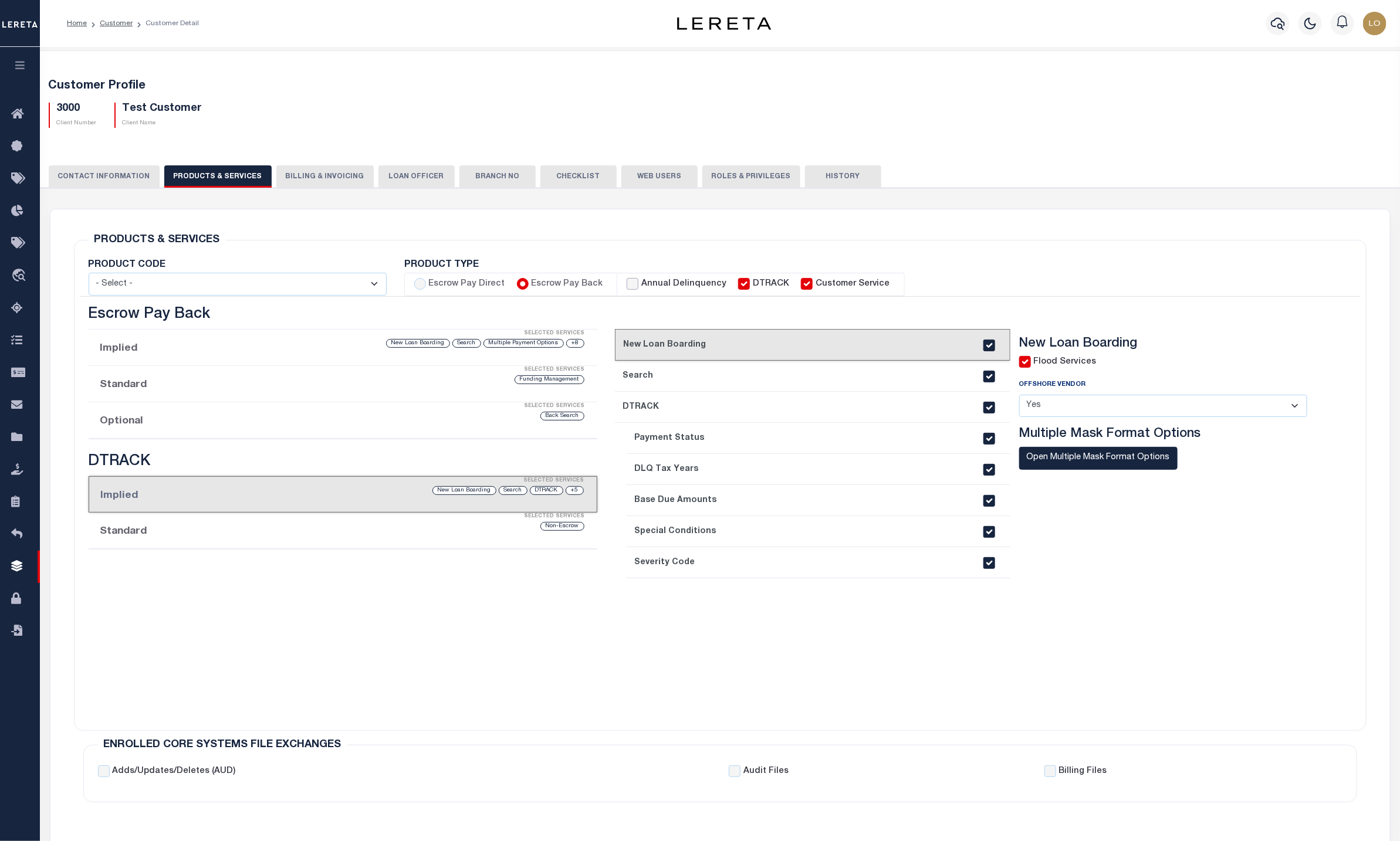
click at [627, 285] on input "Annual Delinquency" at bounding box center [632, 283] width 12 height 12
checkbox input "true"
checkbox input "false"
checkbox input "true"
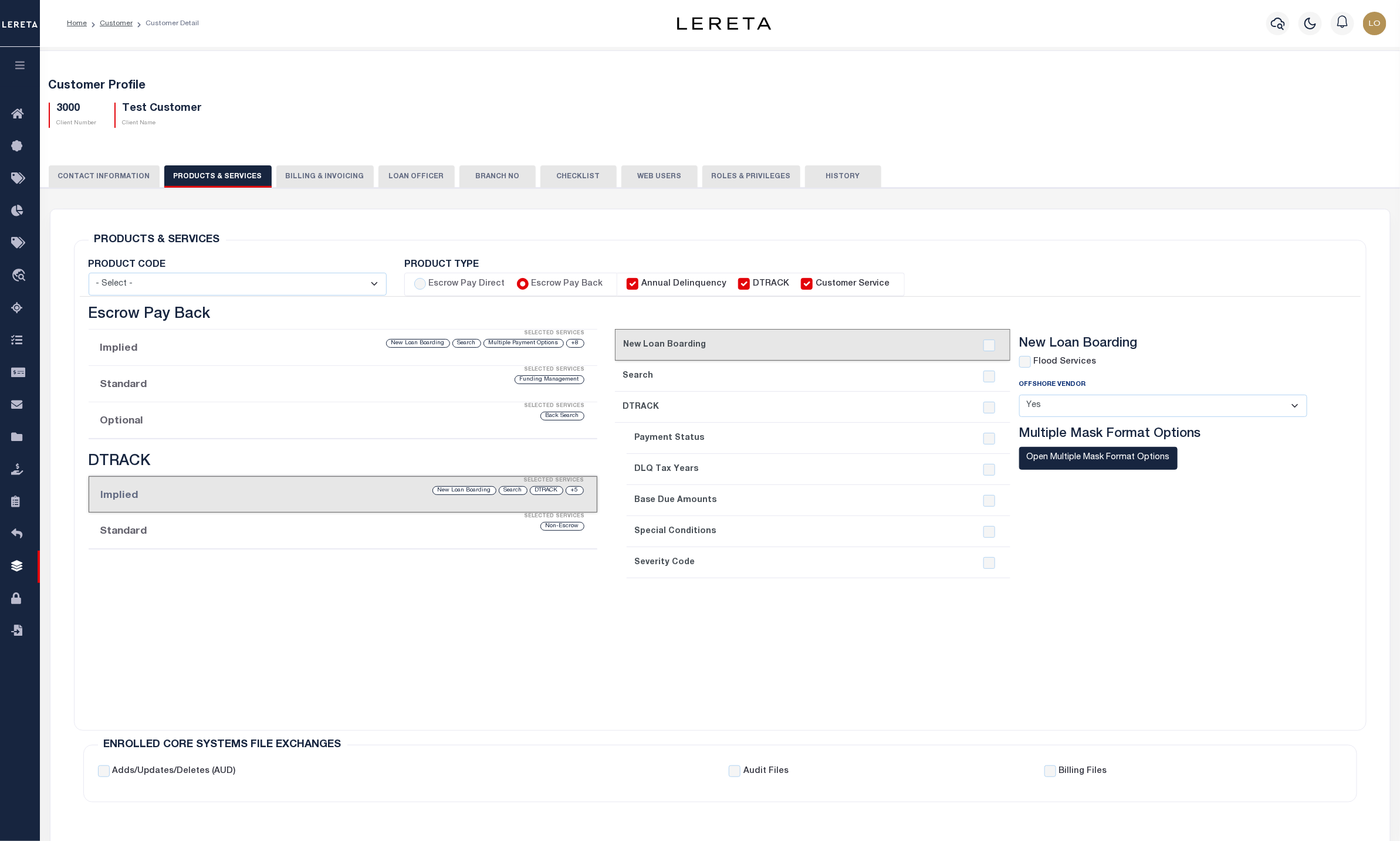
checkbox input "true"
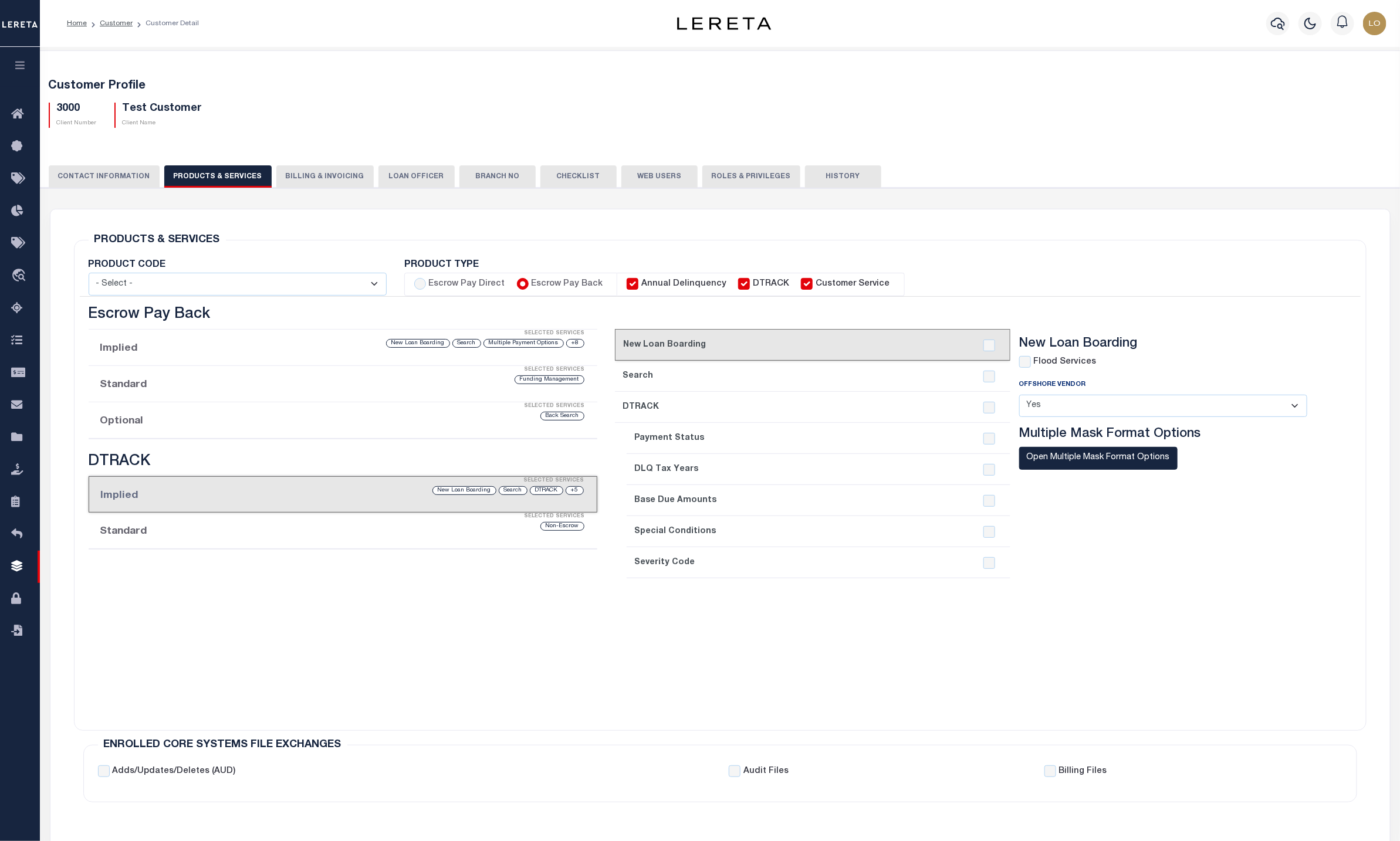
checkbox input "true"
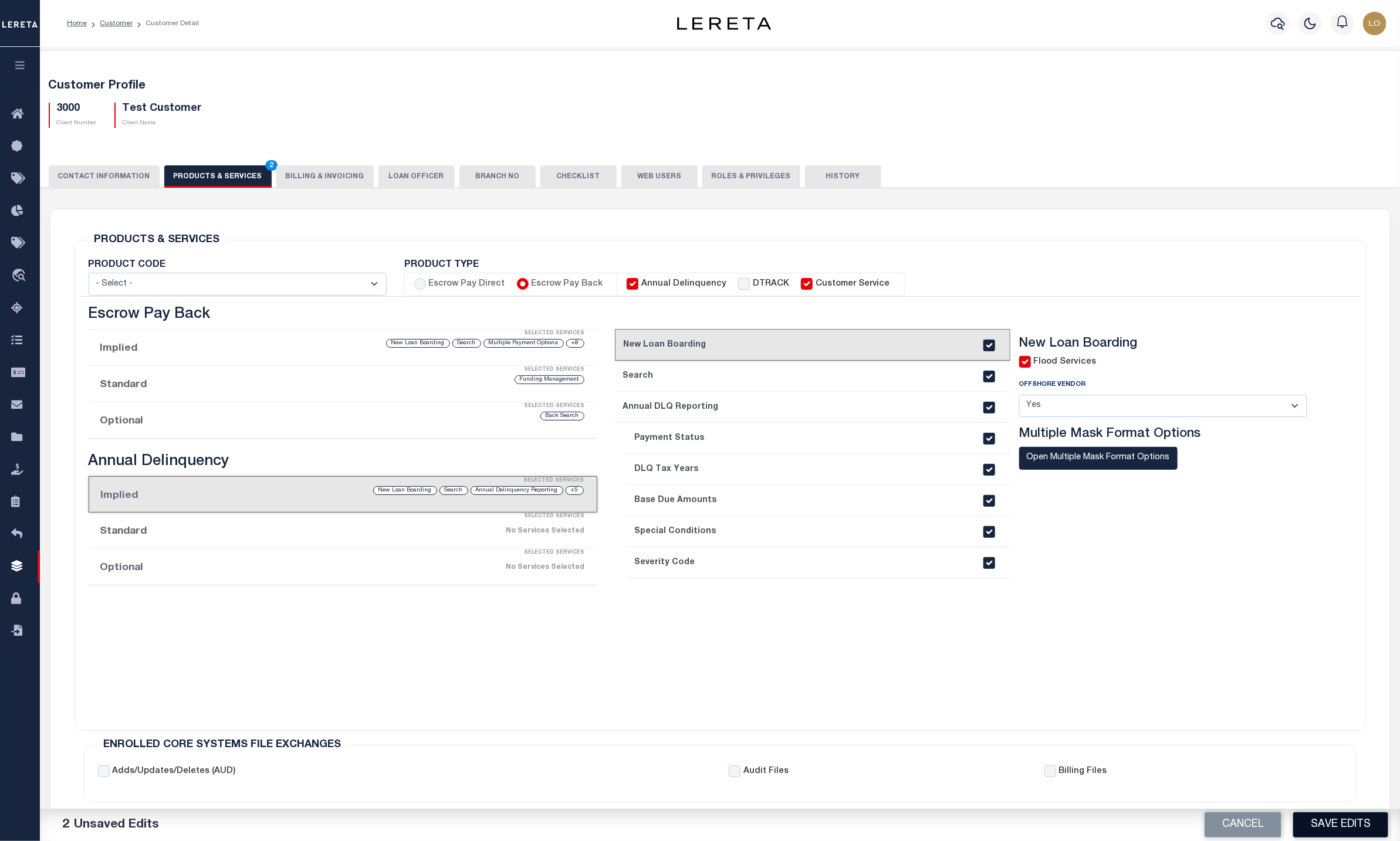
click at [1349, 764] on button "Save Edits" at bounding box center [1341, 825] width 95 height 25
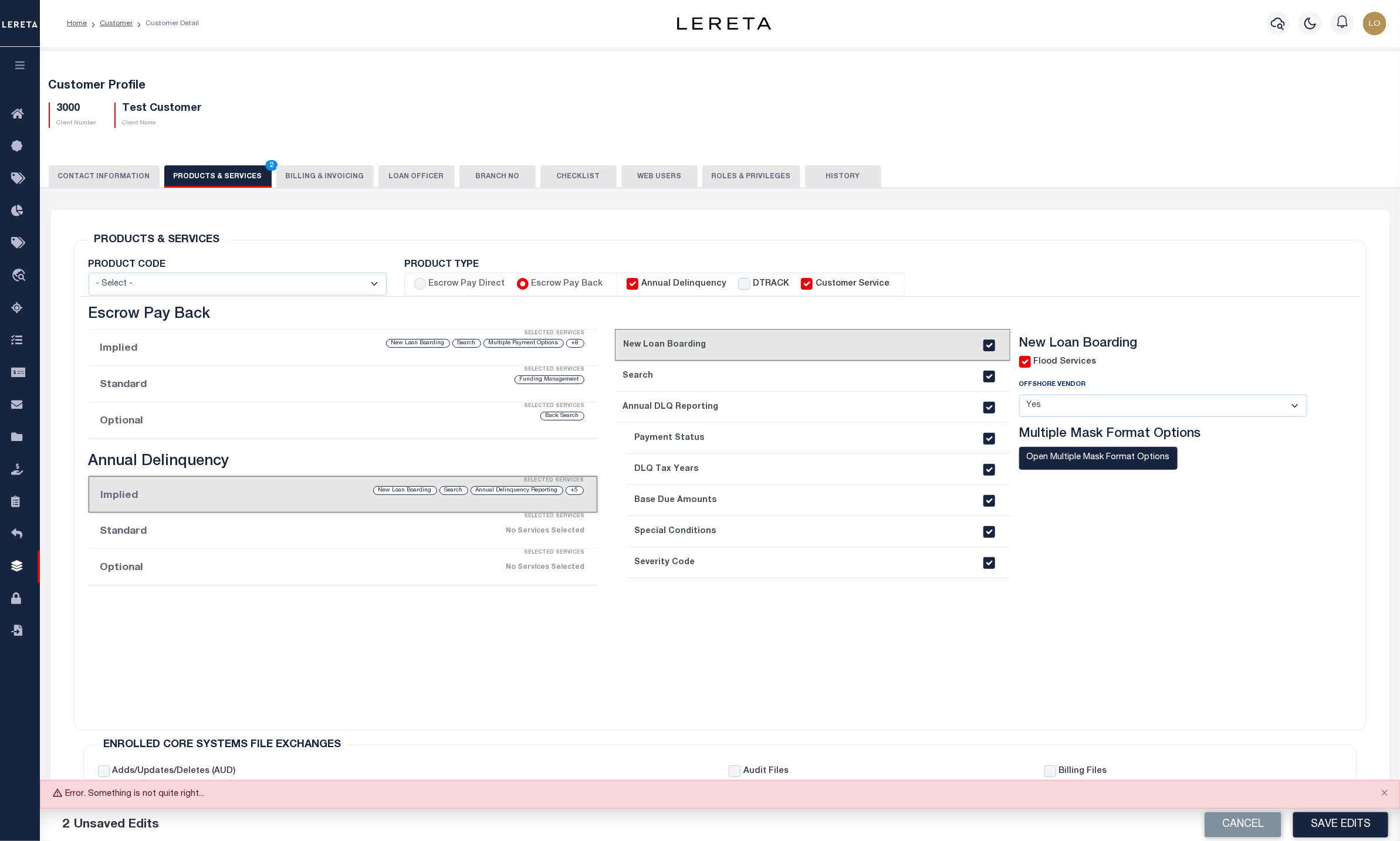
drag, startPoint x: 69, startPoint y: 792, endPoint x: 219, endPoint y: 786, distance: 150.1
click at [219, 764] on div "Error. Something is not quite right..." at bounding box center [720, 794] width 1360 height 29
copy div "Error. Something is not quite right..."
